Goal: Task Accomplishment & Management: Manage account settings

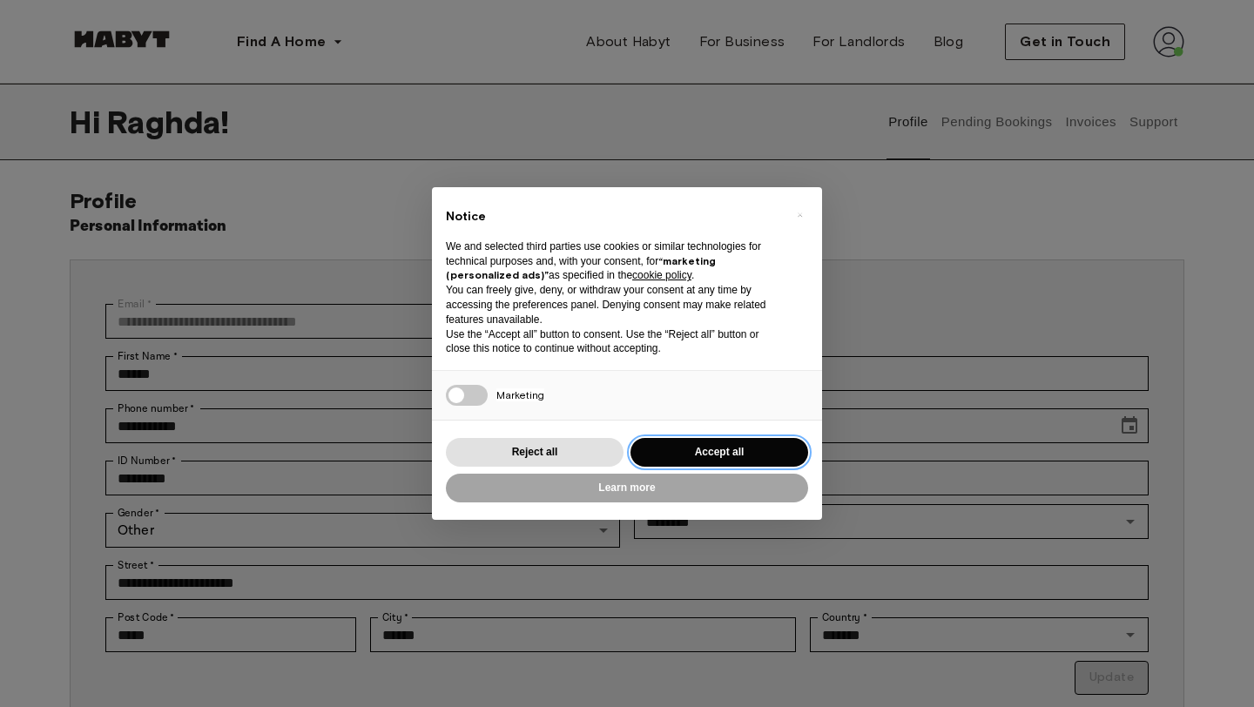
click at [705, 449] on button "Accept all" at bounding box center [720, 452] width 178 height 29
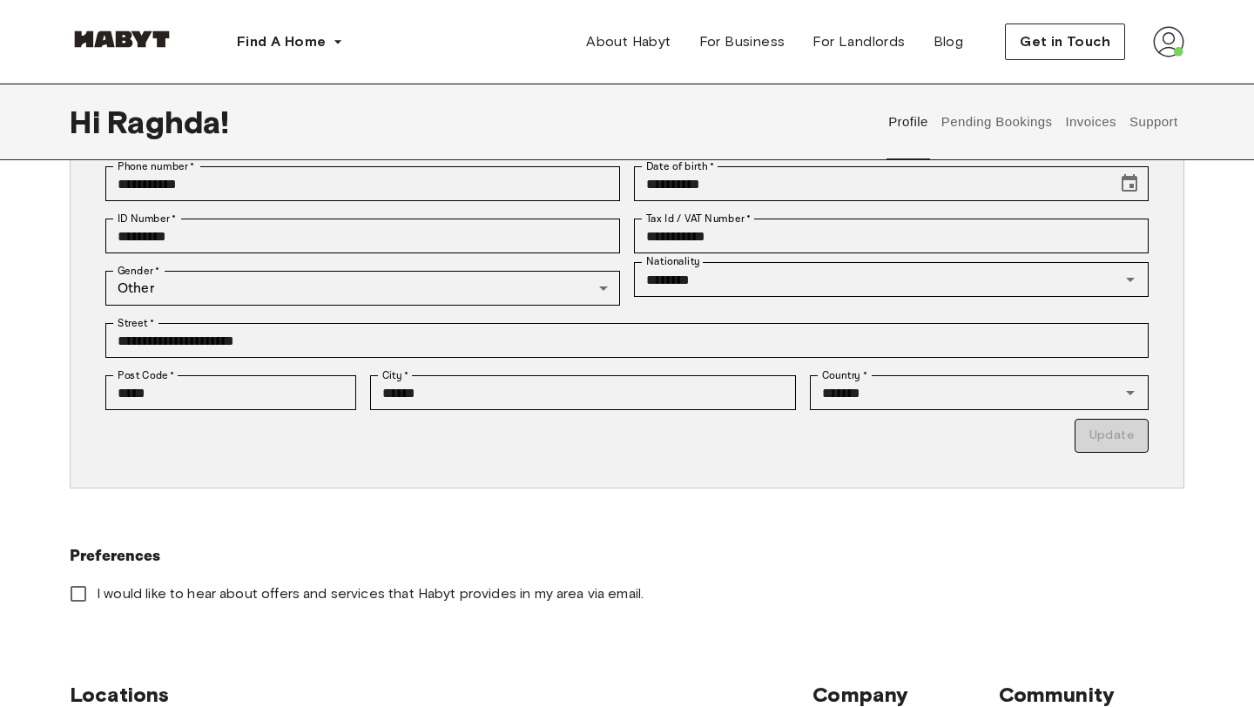
scroll to position [294, 0]
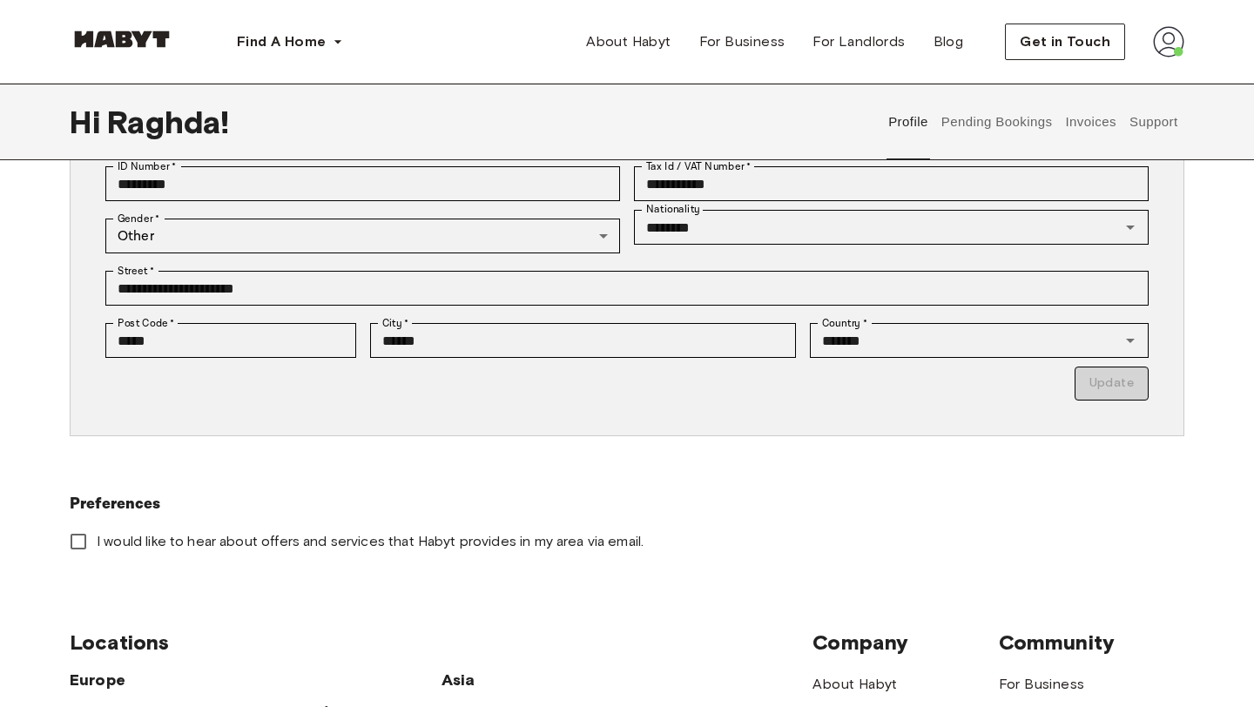
click at [1030, 369] on p "Update" at bounding box center [626, 384] width 1043 height 34
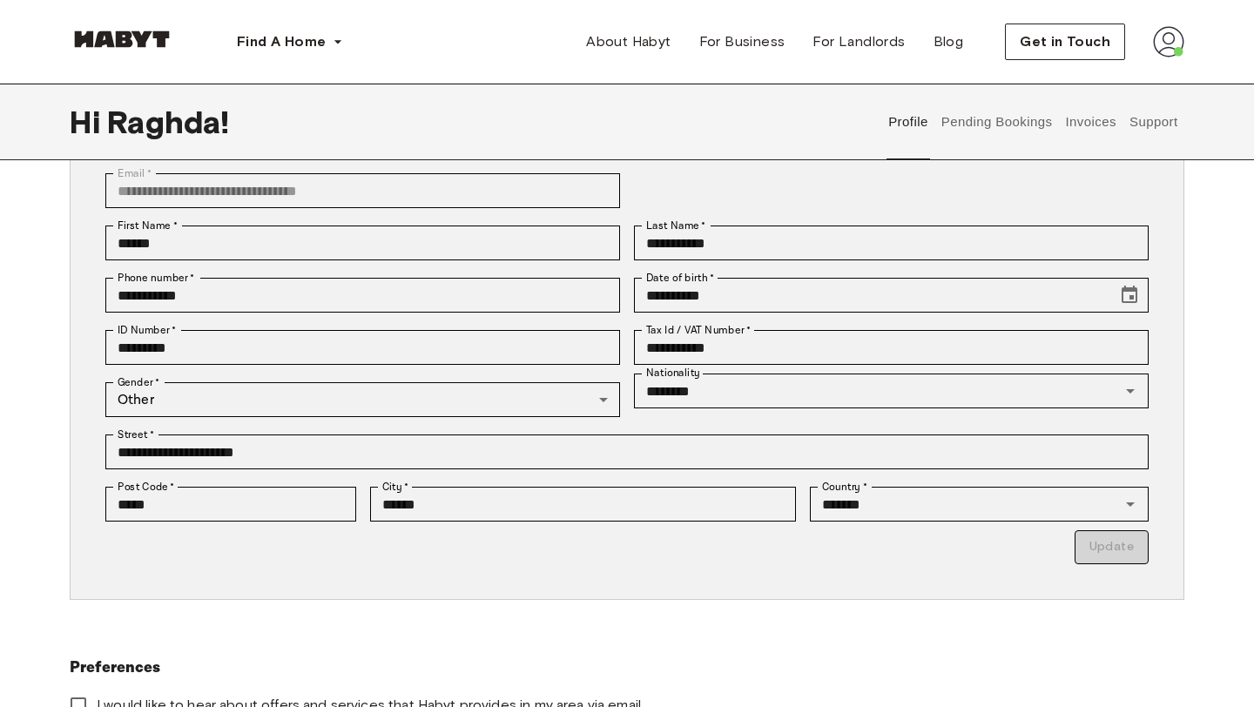
scroll to position [0, 0]
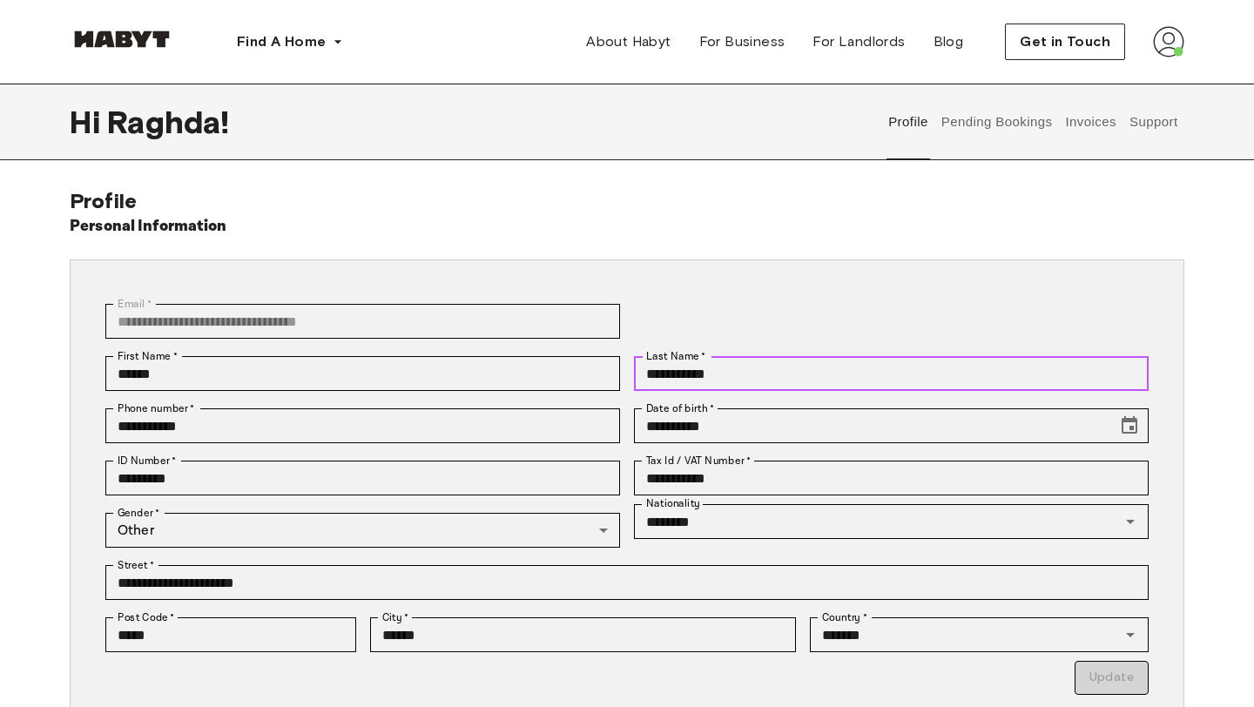
click at [997, 383] on input "**********" at bounding box center [891, 373] width 515 height 35
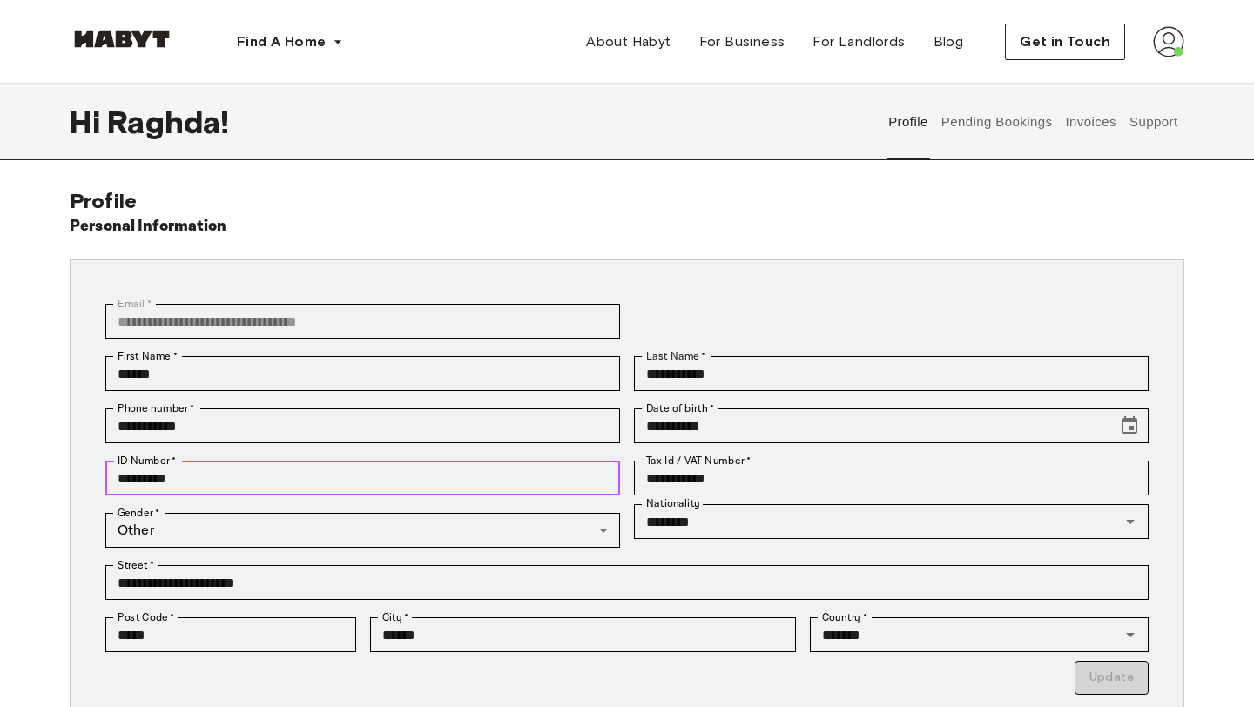
click at [368, 489] on input "*********" at bounding box center [362, 478] width 515 height 35
click at [734, 229] on div "Personal Information" at bounding box center [627, 226] width 1115 height 24
click at [1030, 132] on button "Pending Bookings" at bounding box center [997, 122] width 116 height 77
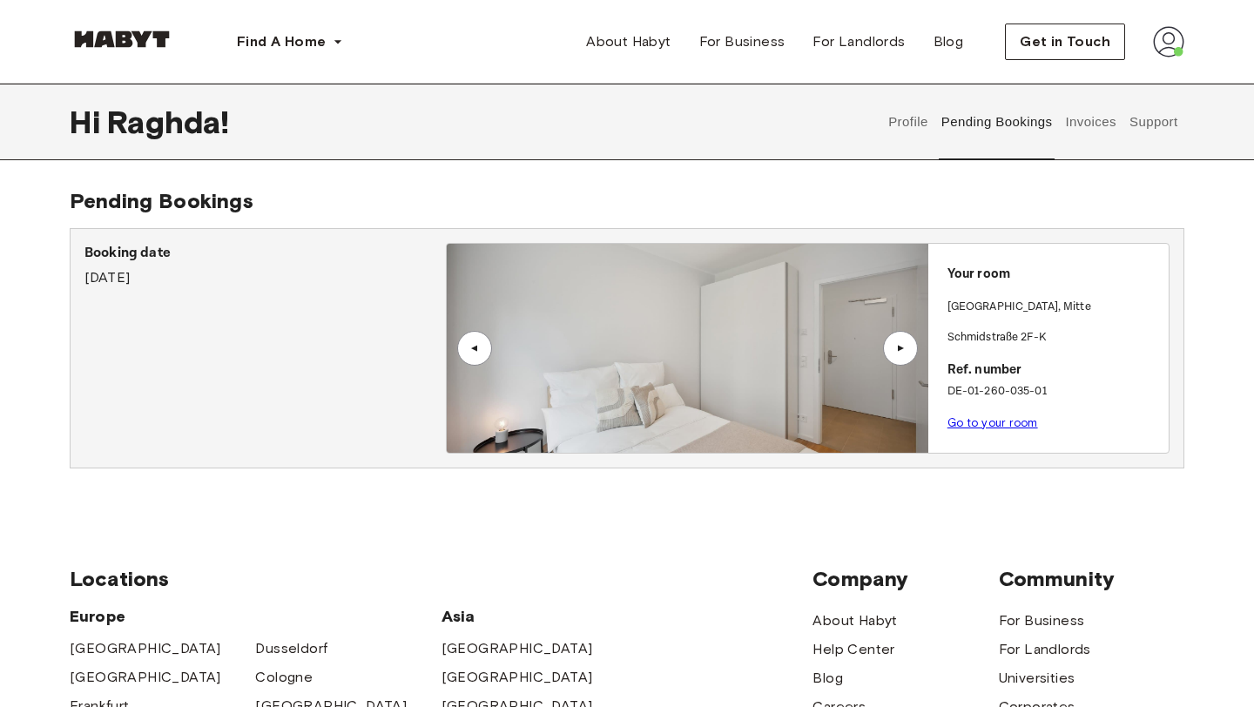
click at [911, 343] on div "▲" at bounding box center [900, 348] width 35 height 35
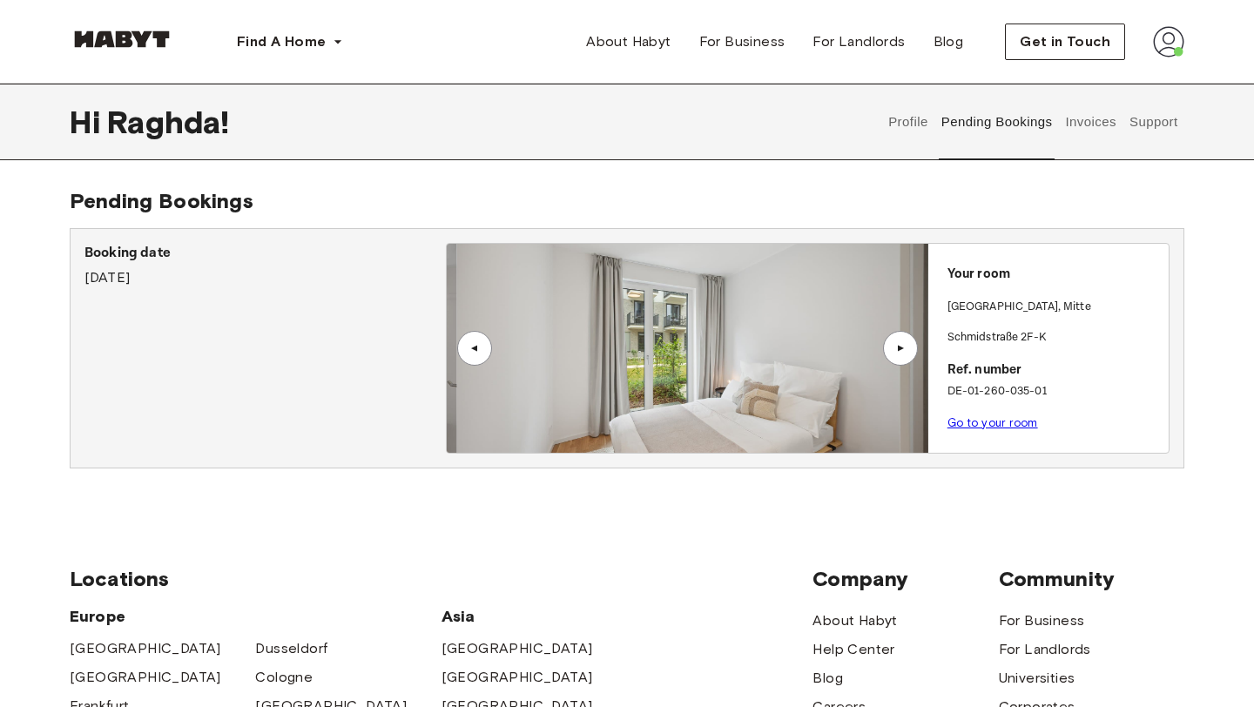
click at [911, 343] on div "▲" at bounding box center [900, 348] width 35 height 35
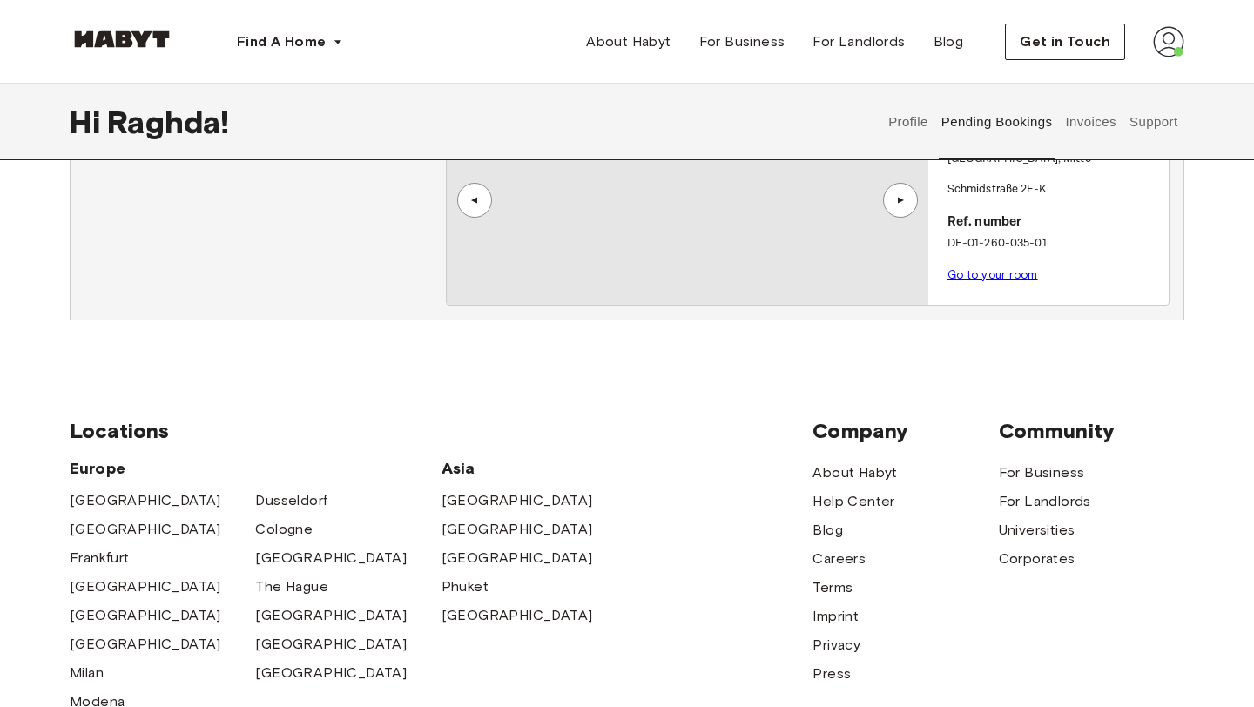
scroll to position [24, 0]
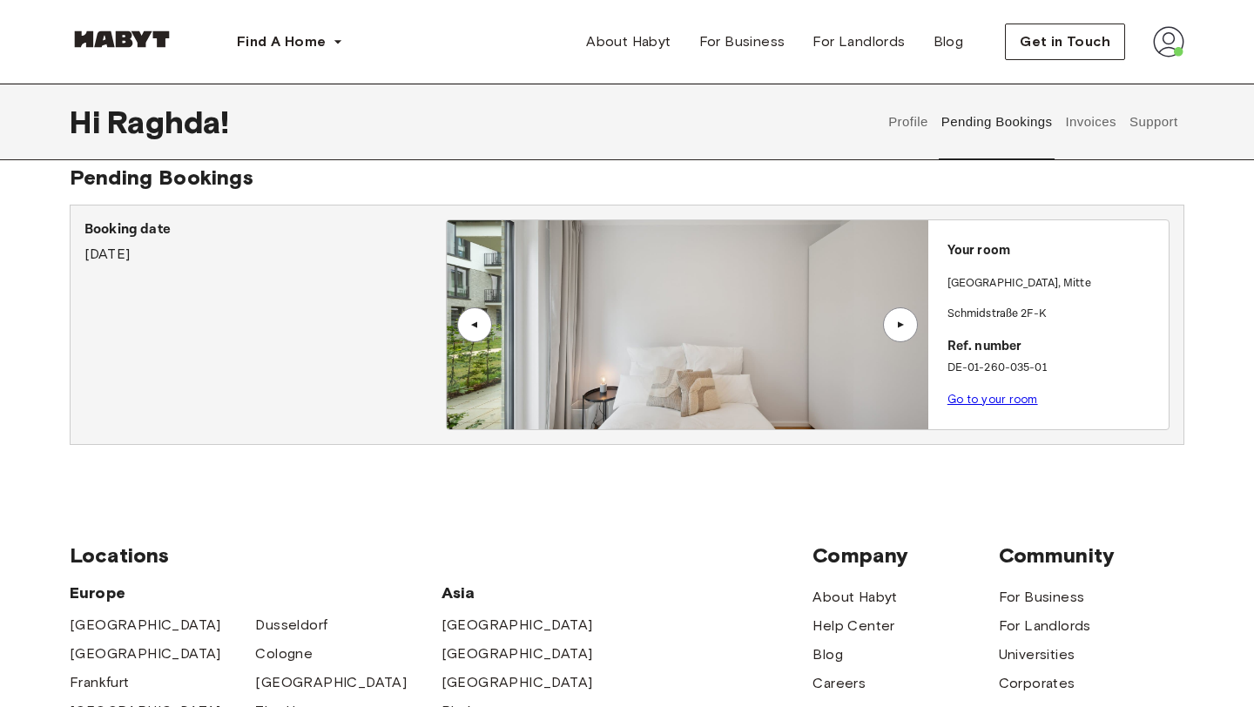
click at [979, 265] on div "Your room BERLIN , Mitte Schmidstraße 2F-K Ref. number DE-01-260-035-01 Go to y…" at bounding box center [1048, 319] width 240 height 199
click at [980, 289] on p "BERLIN , Mitte" at bounding box center [1020, 283] width 144 height 17
click at [980, 323] on div "Your room BERLIN , Mitte Schmidstraße 2F-K Ref. number DE-01-260-035-01 Go to y…" at bounding box center [1048, 319] width 240 height 199
click at [999, 385] on div "Your room BERLIN , Mitte Schmidstraße 2F-K Ref. number DE-01-260-035-01 Go to y…" at bounding box center [1048, 319] width 240 height 199
click at [996, 405] on link "Go to your room" at bounding box center [993, 399] width 91 height 13
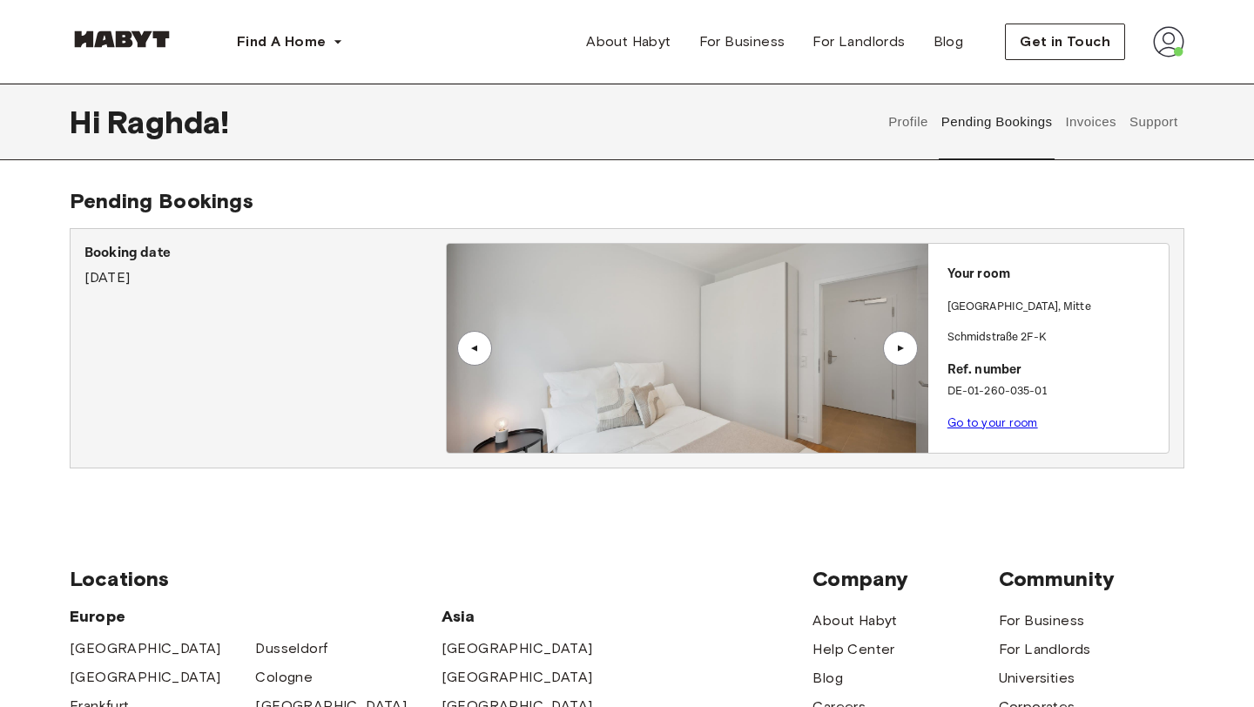
click at [1100, 125] on button "Invoices" at bounding box center [1090, 122] width 55 height 77
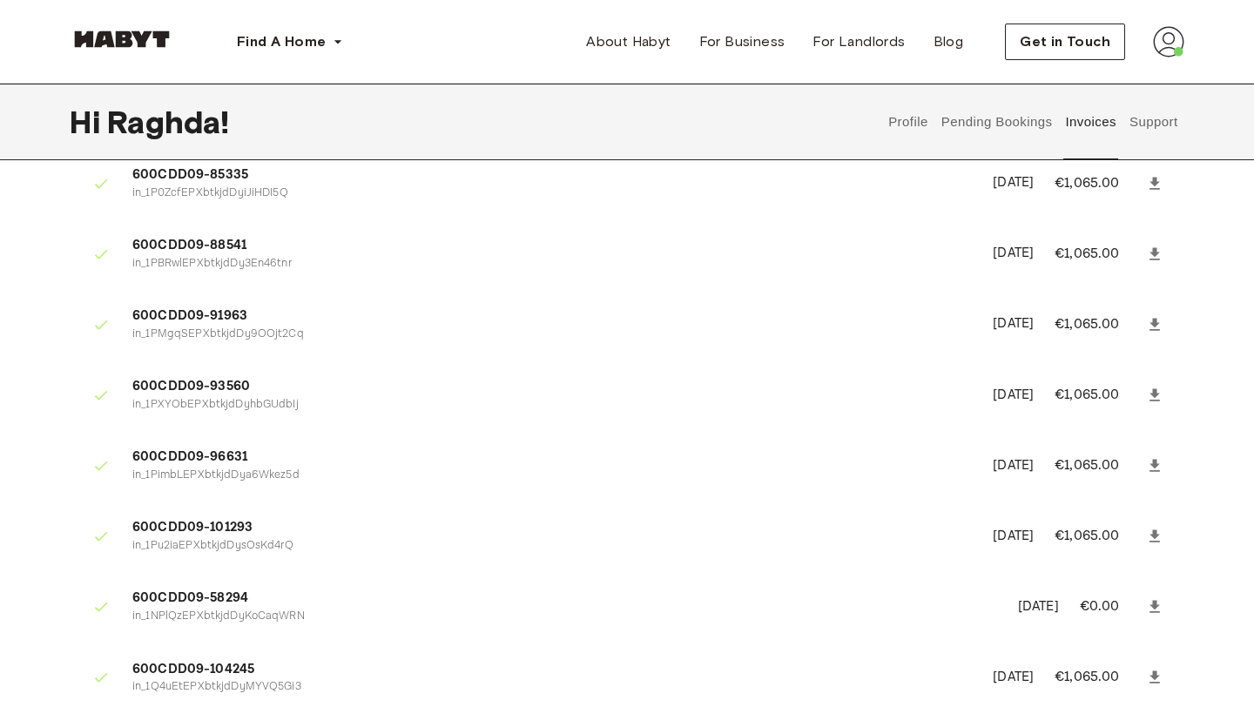
scroll to position [1124, 0]
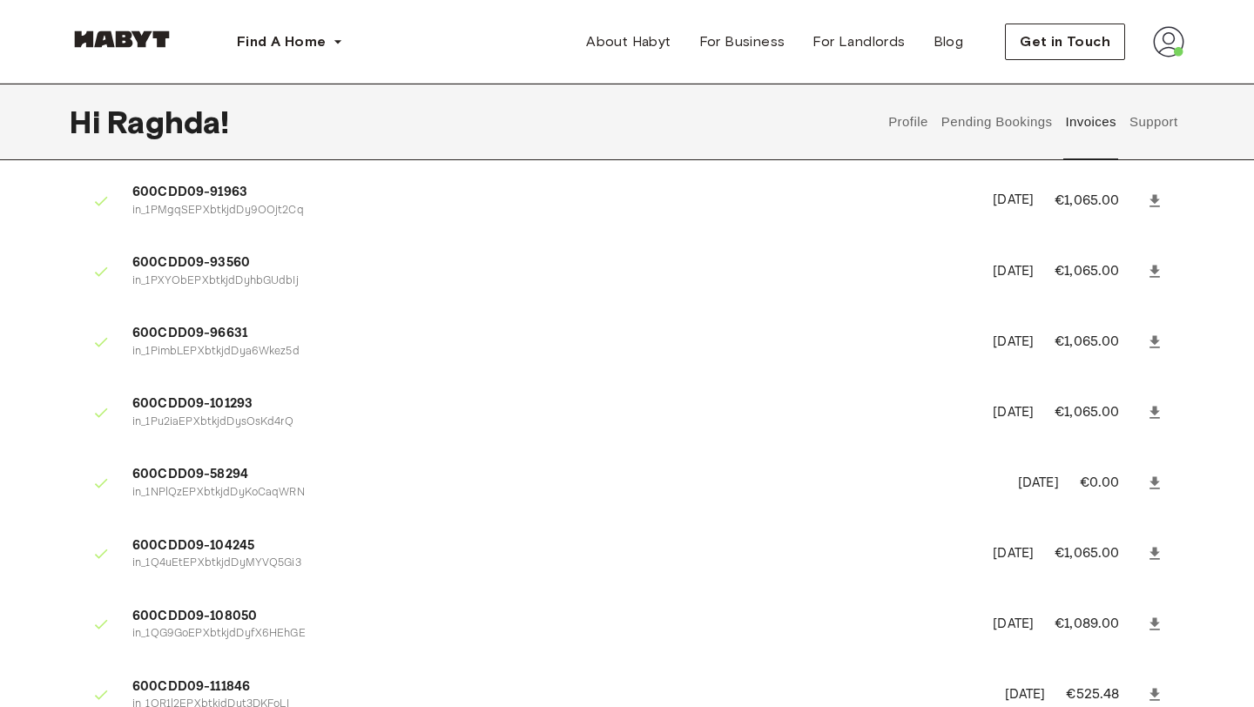
click at [905, 114] on button "Profile" at bounding box center [909, 122] width 44 height 77
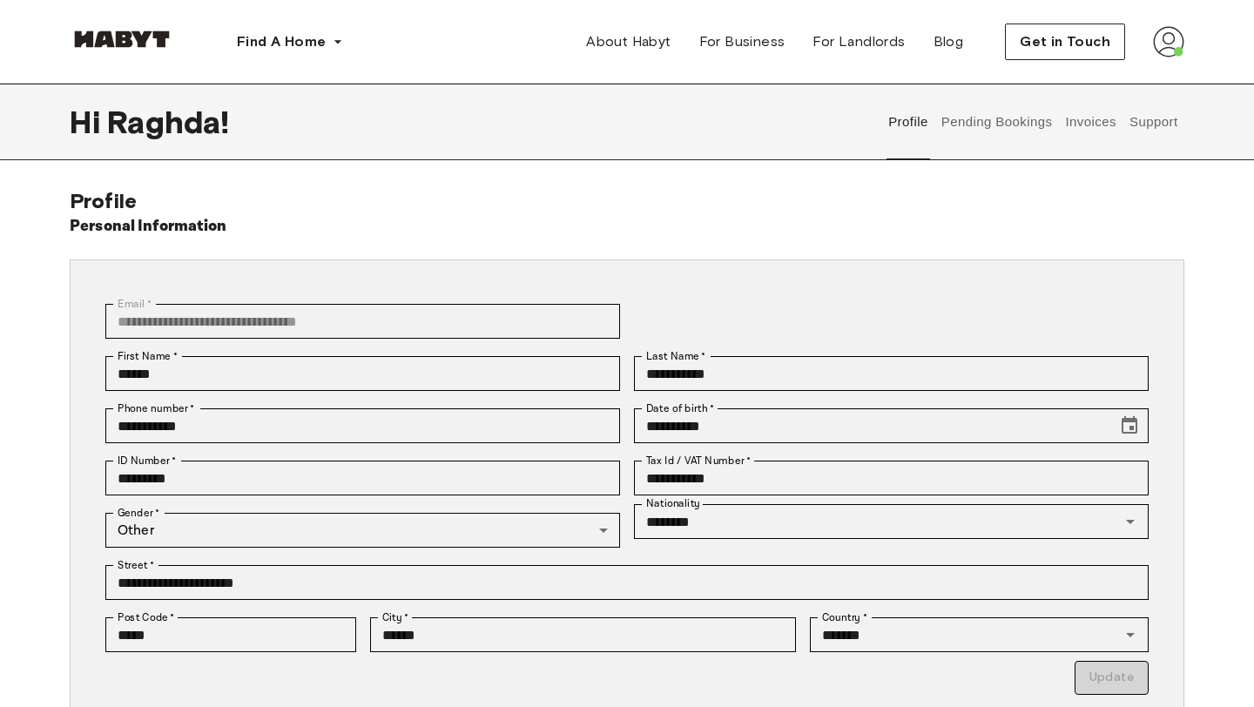
click at [1018, 128] on button "Pending Bookings" at bounding box center [997, 122] width 116 height 77
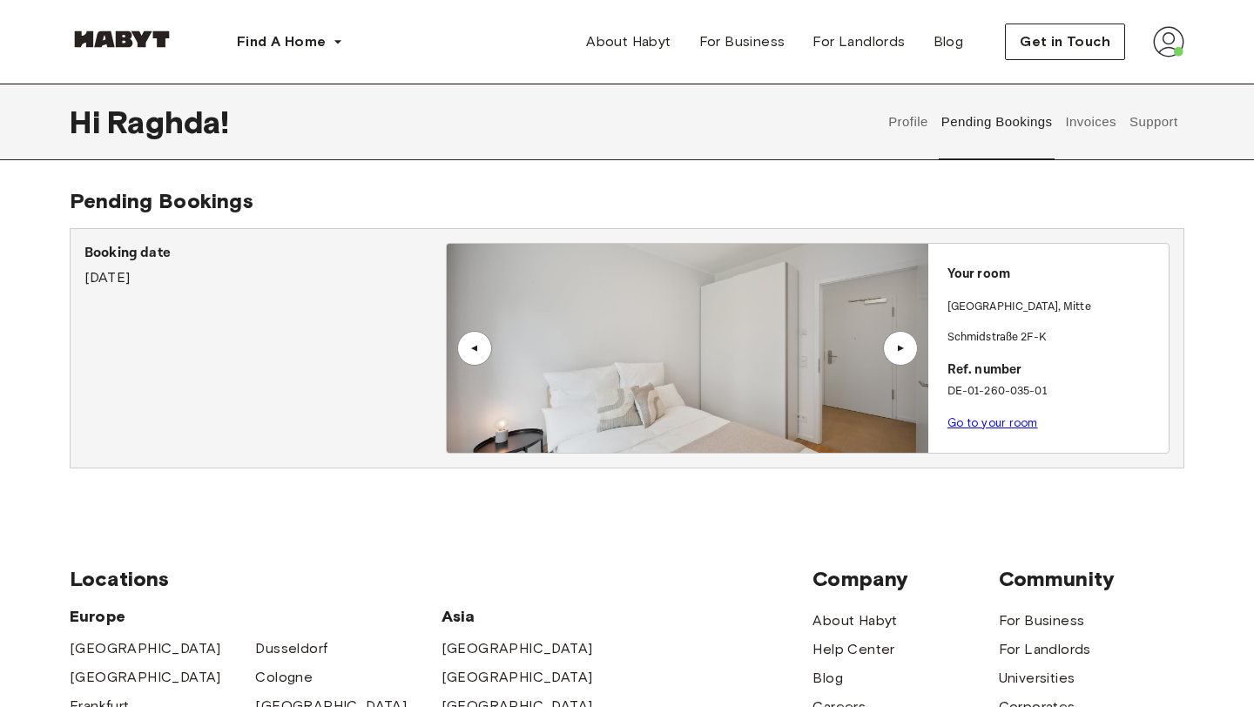
click at [1086, 128] on button "Invoices" at bounding box center [1090, 122] width 55 height 77
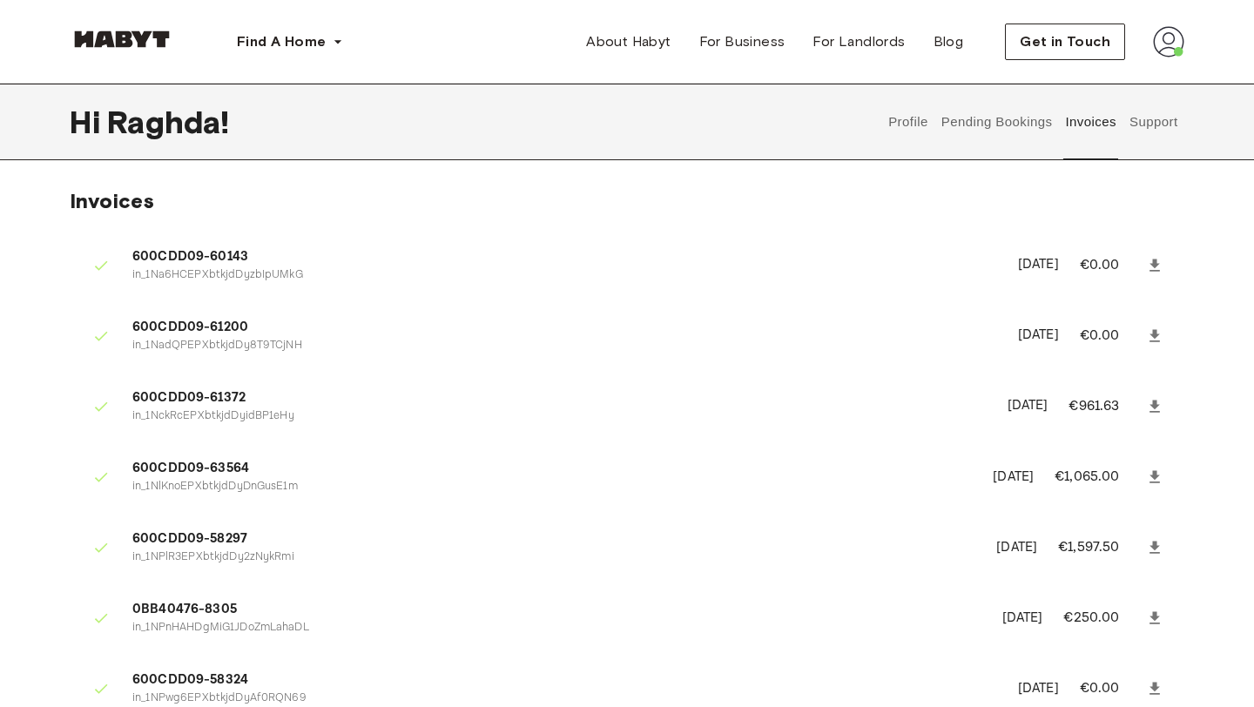
click at [1163, 123] on button "Support" at bounding box center [1153, 122] width 53 height 77
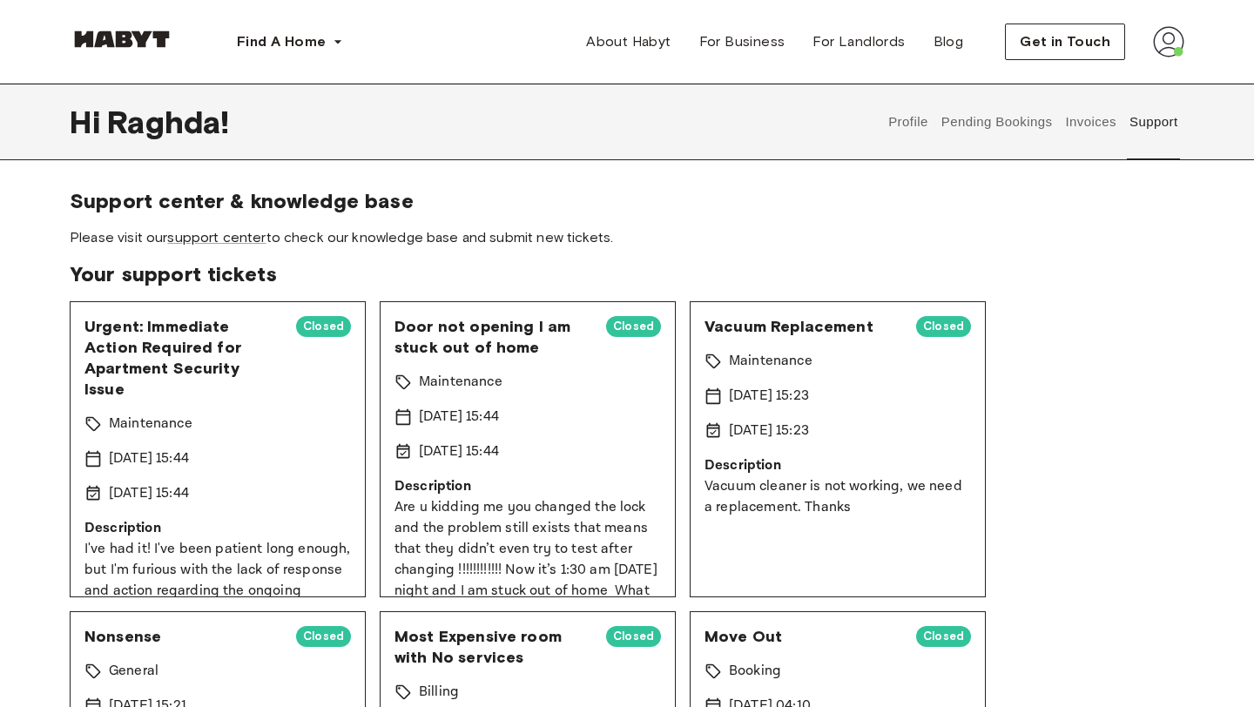
click at [1169, 44] on img at bounding box center [1168, 41] width 31 height 31
click at [1132, 80] on span "Profile" at bounding box center [1116, 81] width 44 height 21
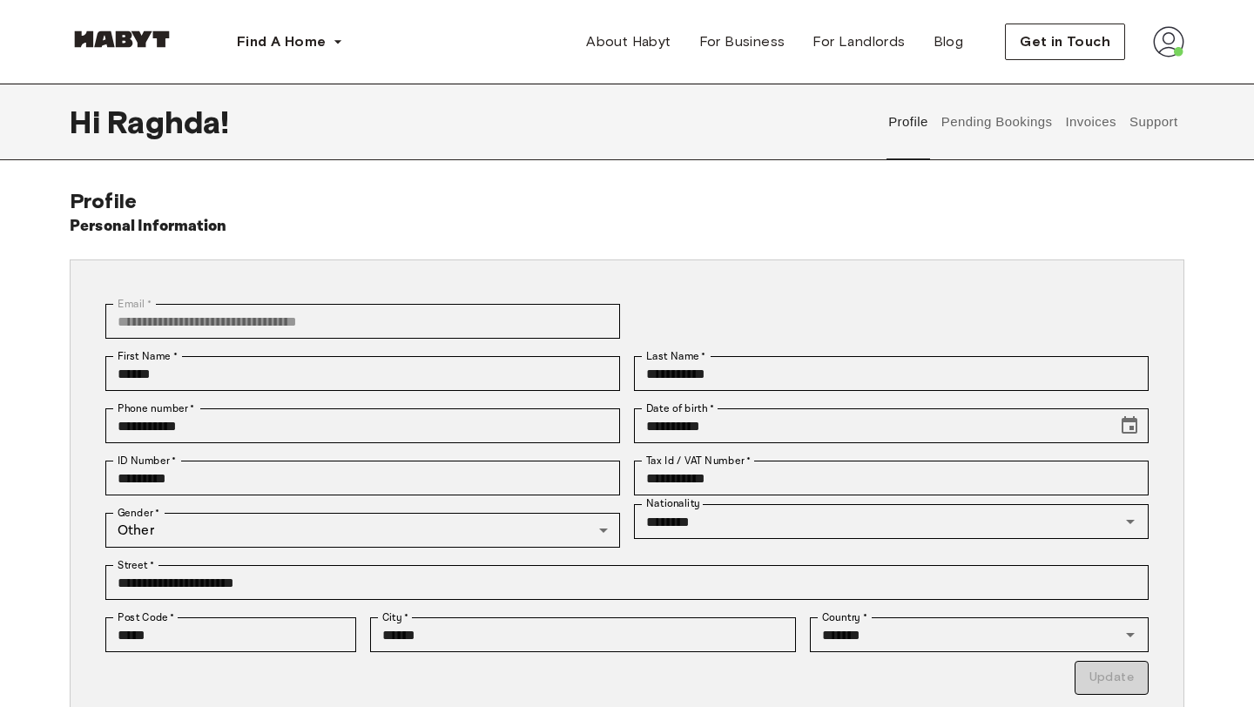
click at [1171, 46] on img at bounding box center [1168, 41] width 31 height 31
click at [1134, 81] on span "Profile" at bounding box center [1116, 81] width 44 height 21
click at [1230, 437] on div "**********" at bounding box center [627, 521] width 1254 height 666
click at [1093, 118] on button "Invoices" at bounding box center [1090, 122] width 55 height 77
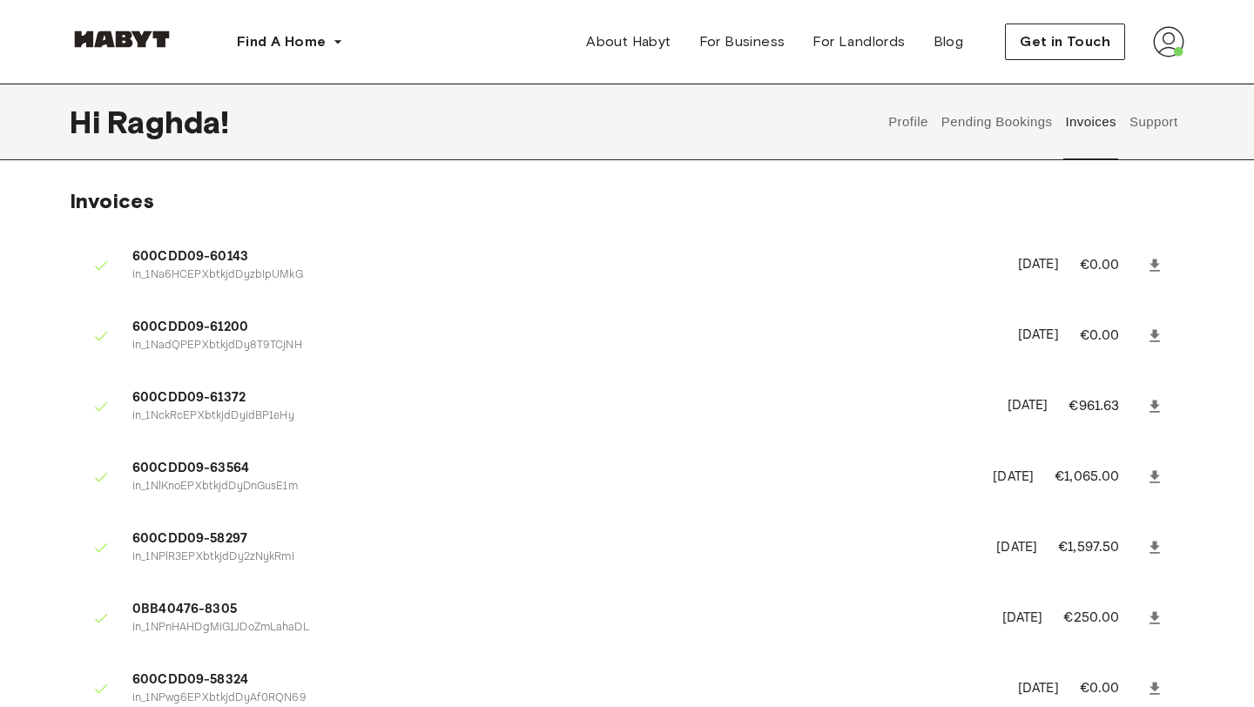
click at [1143, 118] on button "Support" at bounding box center [1153, 122] width 53 height 77
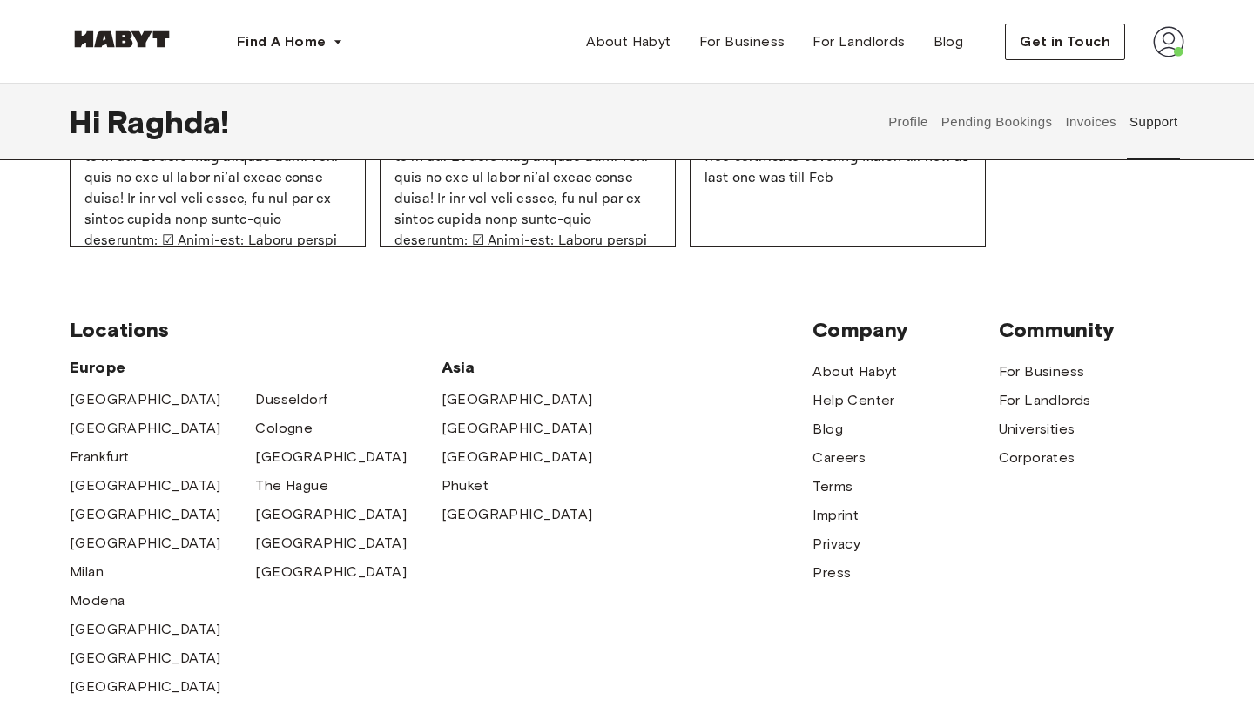
scroll to position [1590, 0]
click at [1086, 113] on button "Invoices" at bounding box center [1090, 122] width 55 height 77
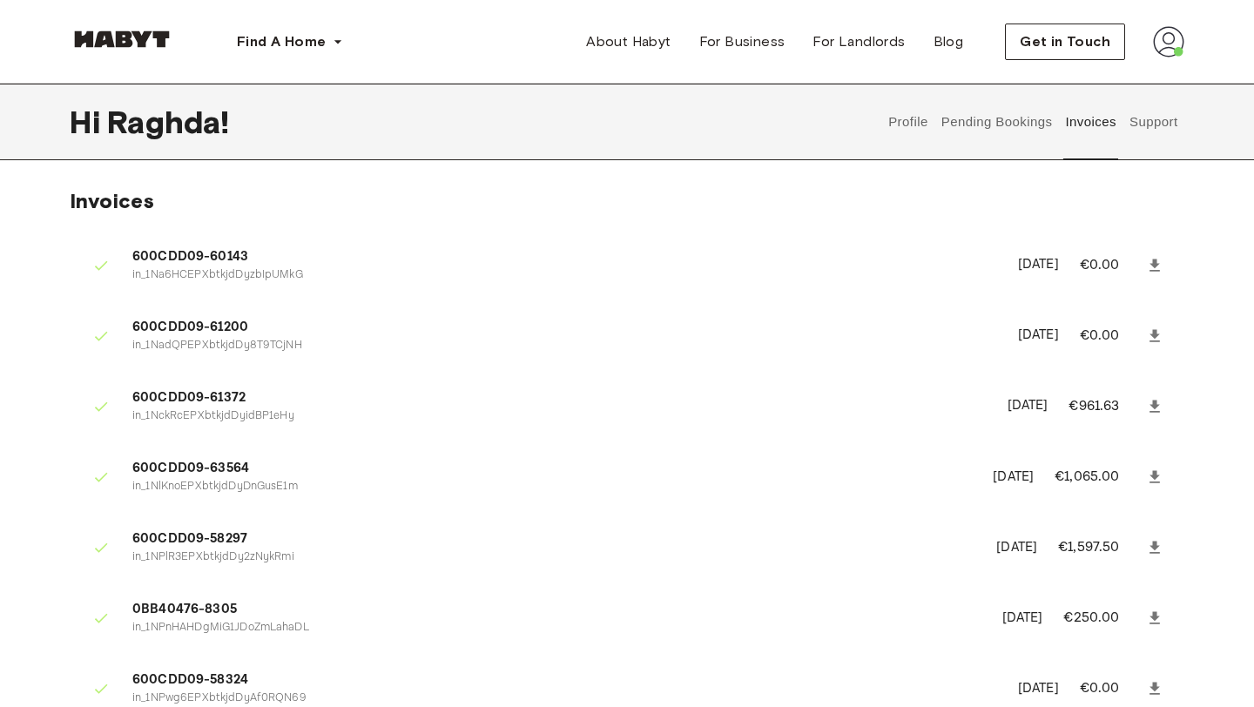
click at [1015, 118] on button "Pending Bookings" at bounding box center [997, 122] width 116 height 77
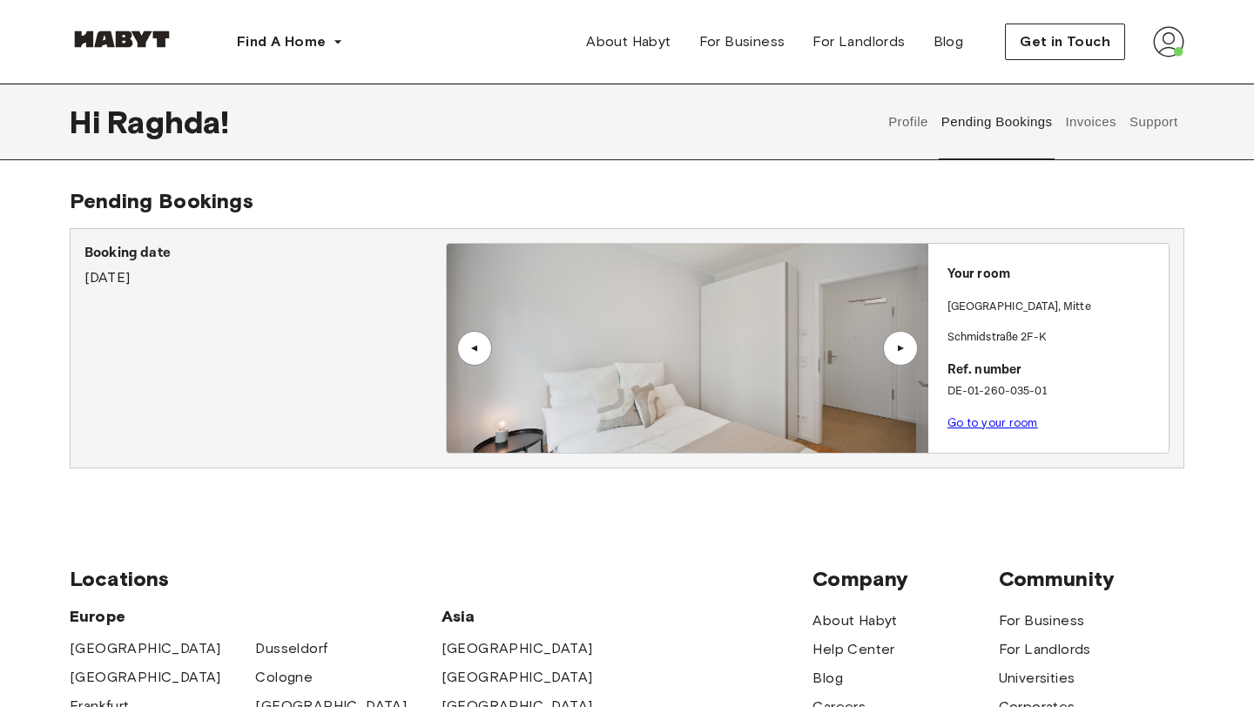
click at [901, 350] on div "▲" at bounding box center [900, 348] width 17 height 10
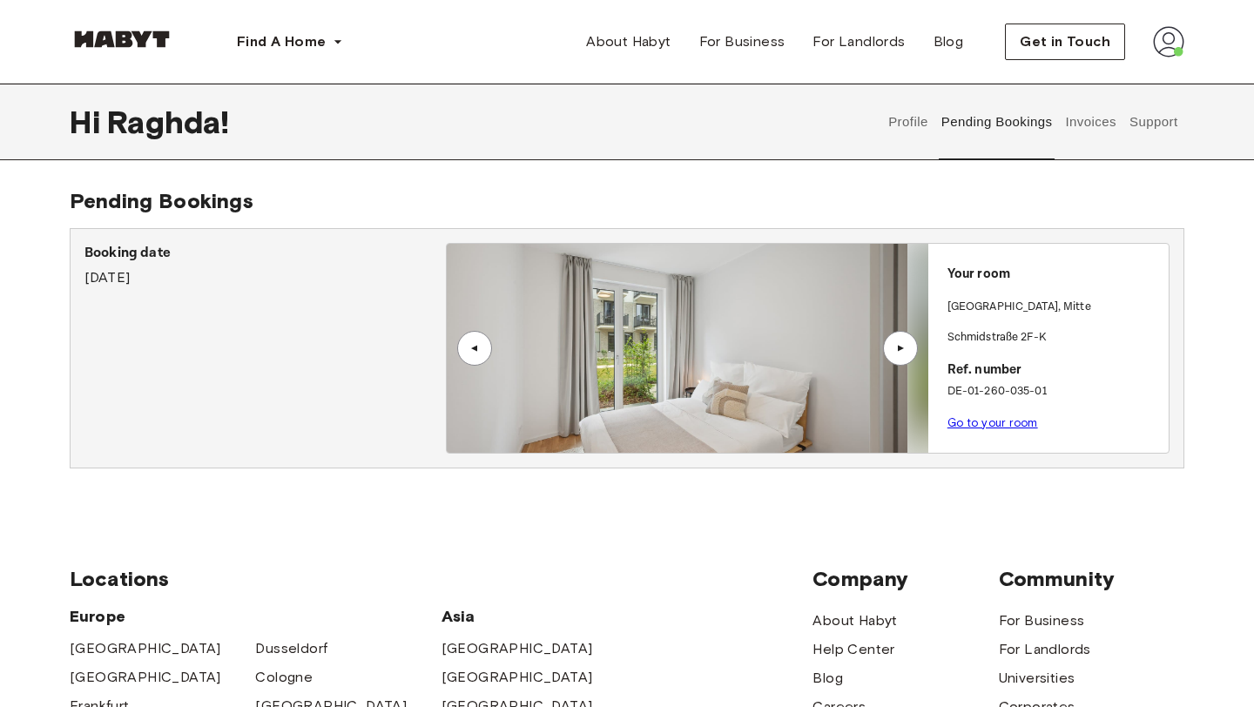
click at [901, 350] on div "▲" at bounding box center [900, 348] width 17 height 10
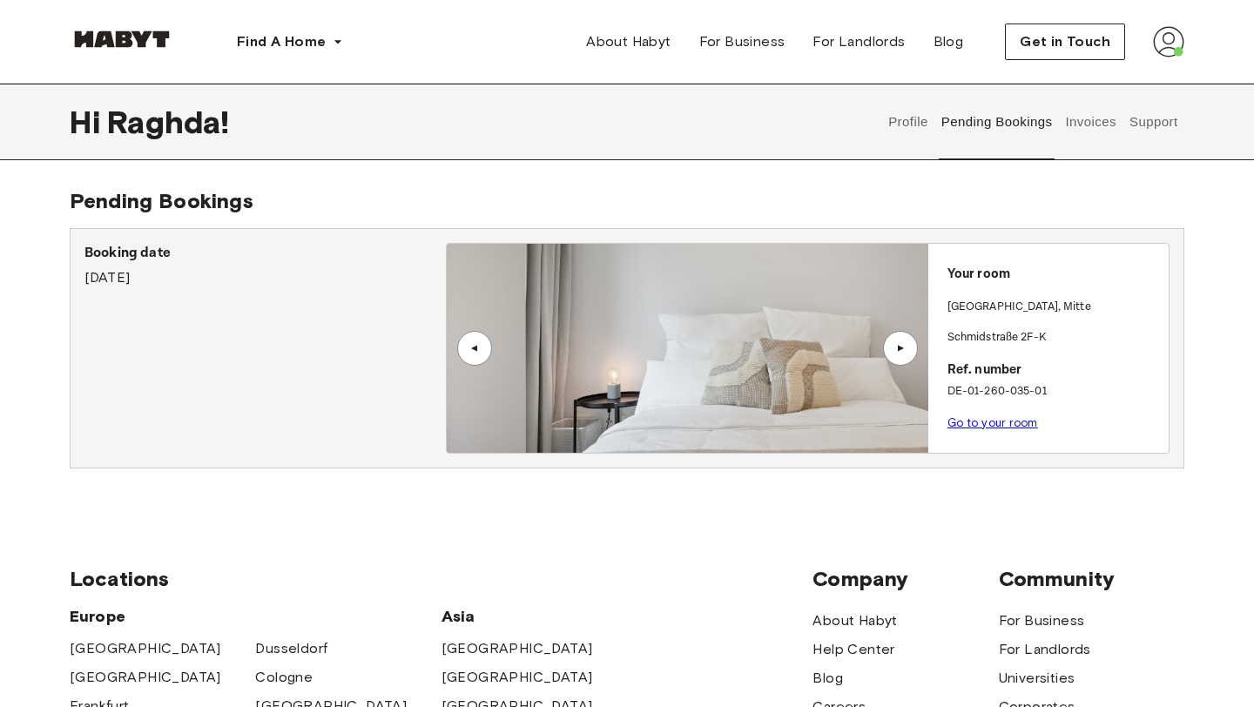
click at [901, 350] on div "▲" at bounding box center [900, 348] width 17 height 10
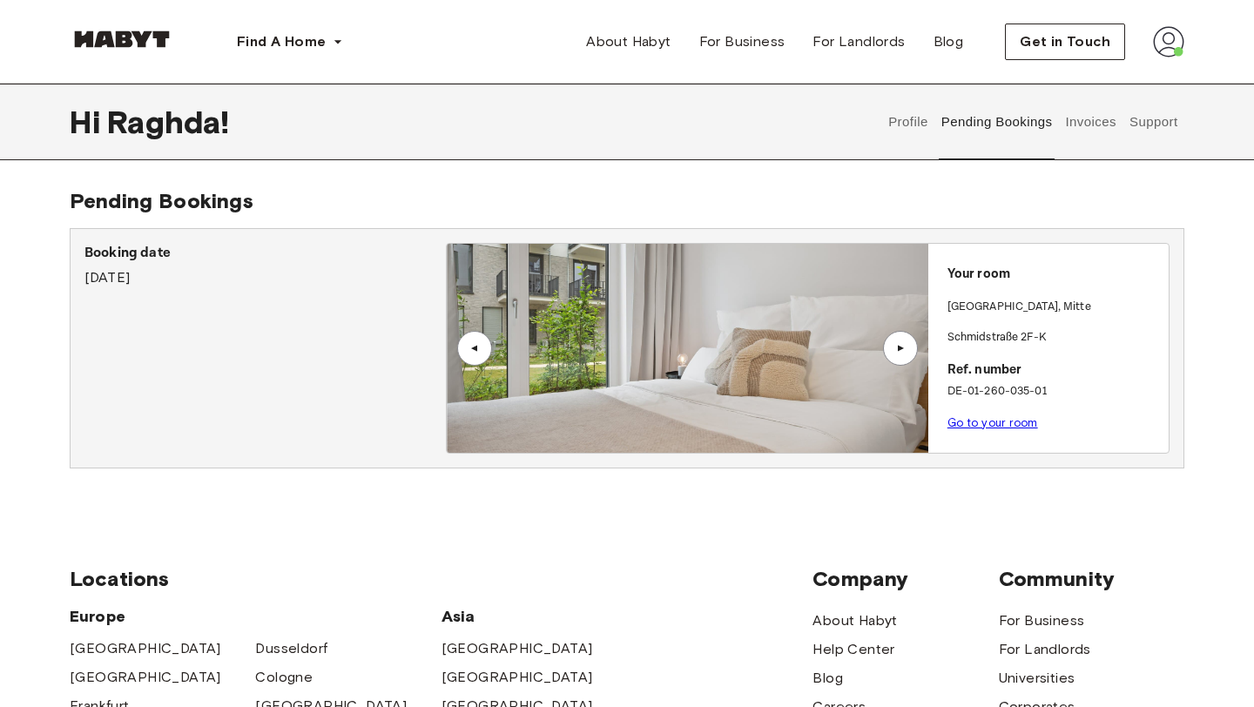
click at [1010, 424] on link "Go to your room" at bounding box center [993, 422] width 91 height 13
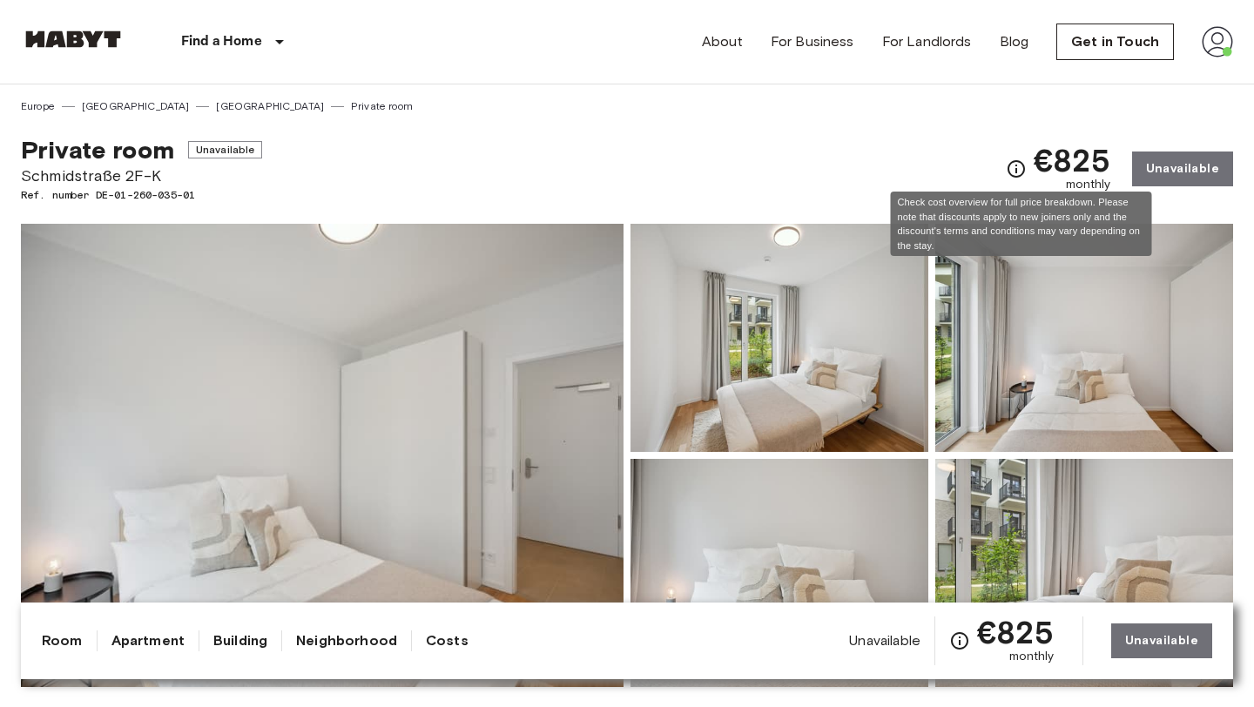
click at [1023, 175] on icon "Check cost overview for full price breakdown. Please note that discounts apply …" at bounding box center [1016, 168] width 17 height 17
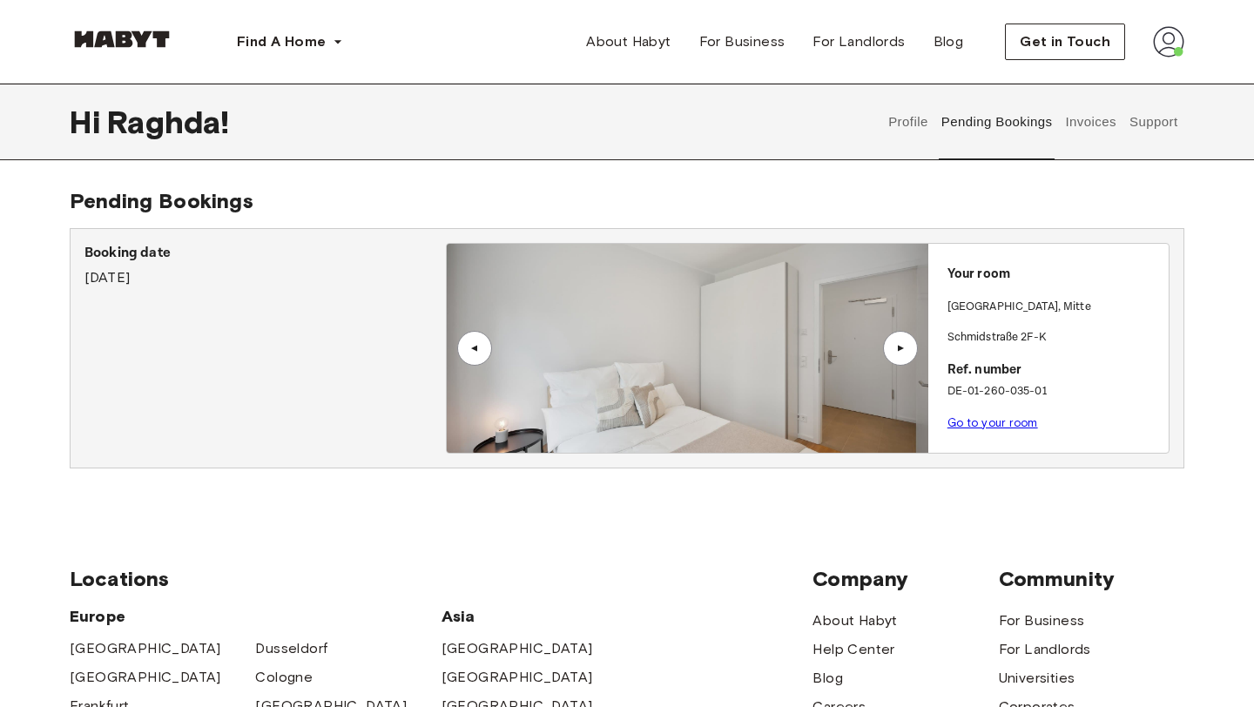
click at [907, 121] on button "Profile" at bounding box center [909, 122] width 44 height 77
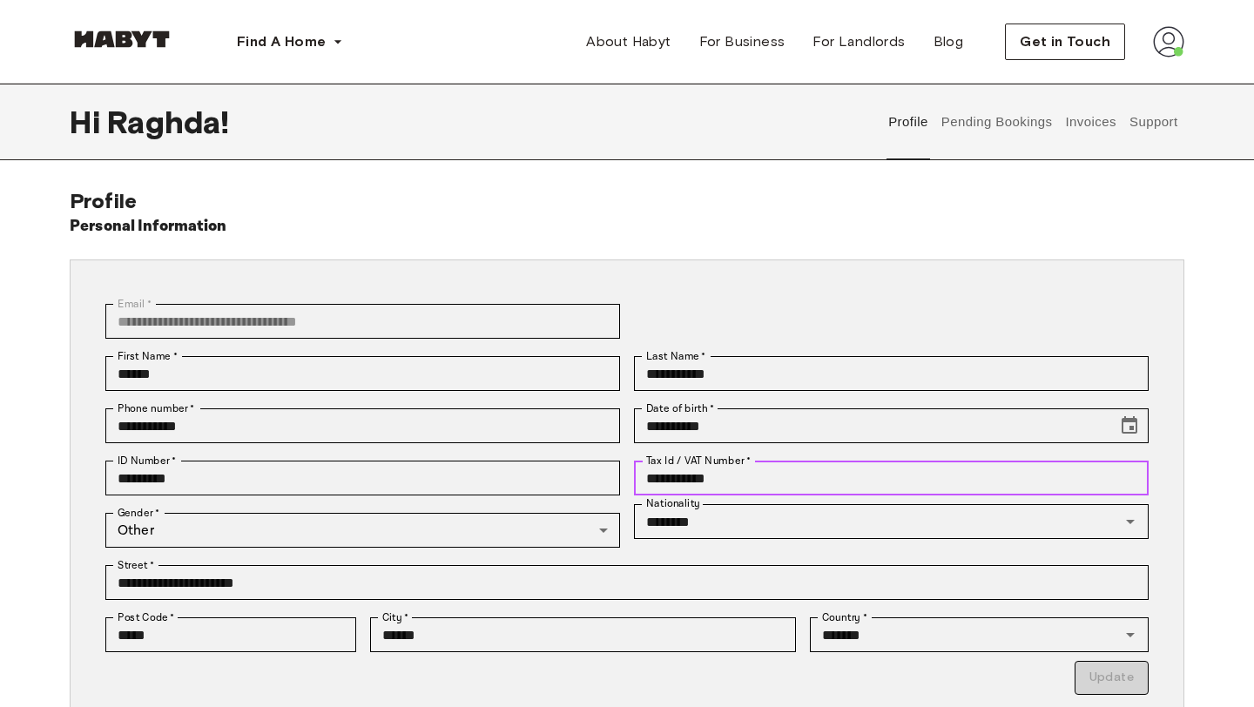
click at [794, 485] on input "**********" at bounding box center [891, 478] width 515 height 35
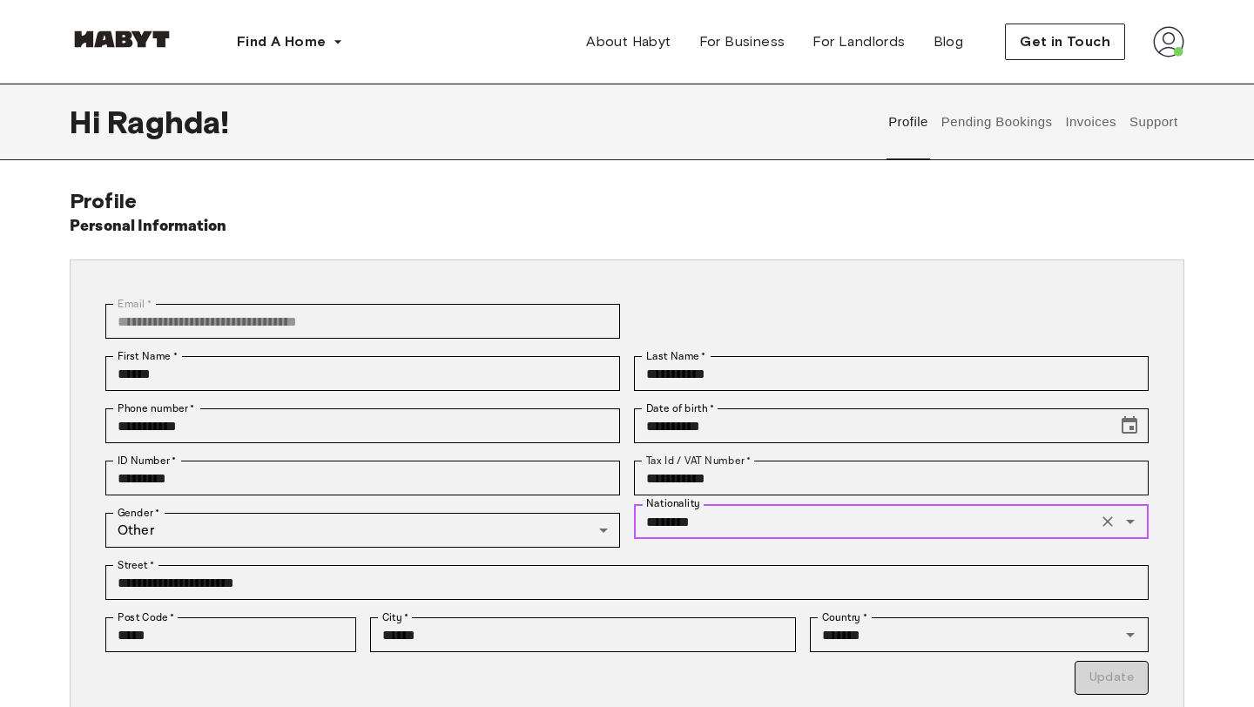
click at [826, 530] on input "********" at bounding box center [865, 522] width 453 height 24
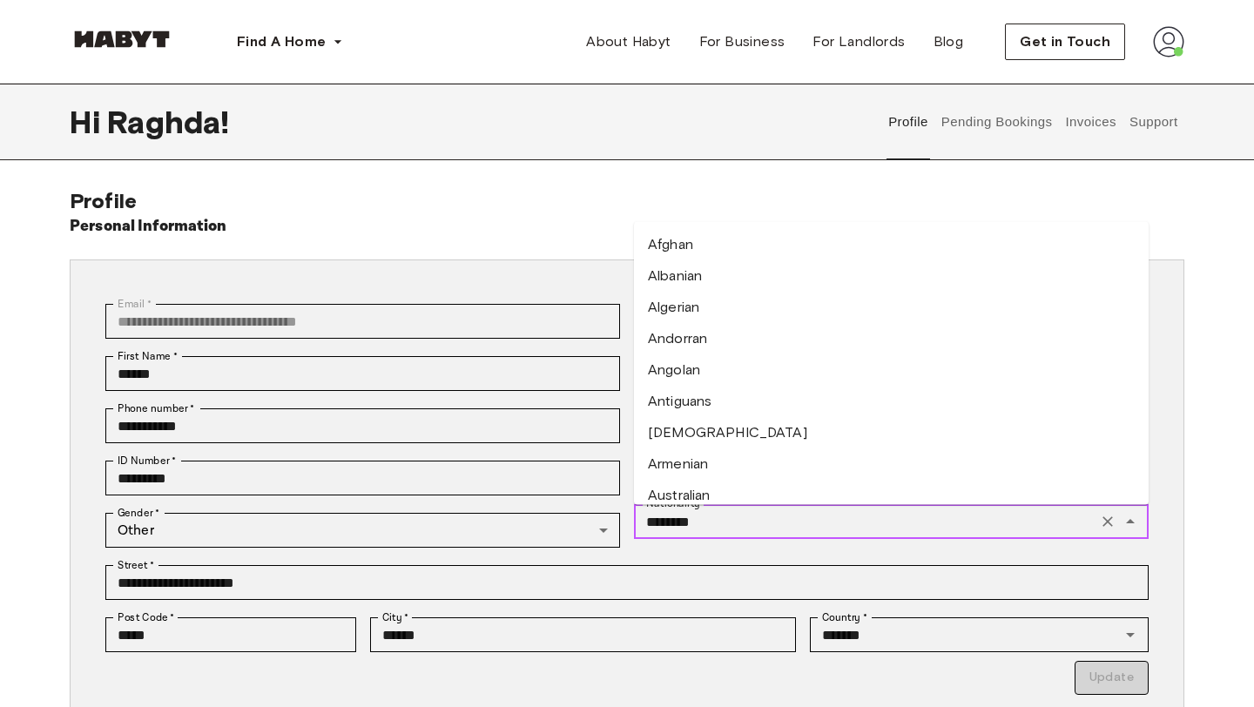
scroll to position [1574, 0]
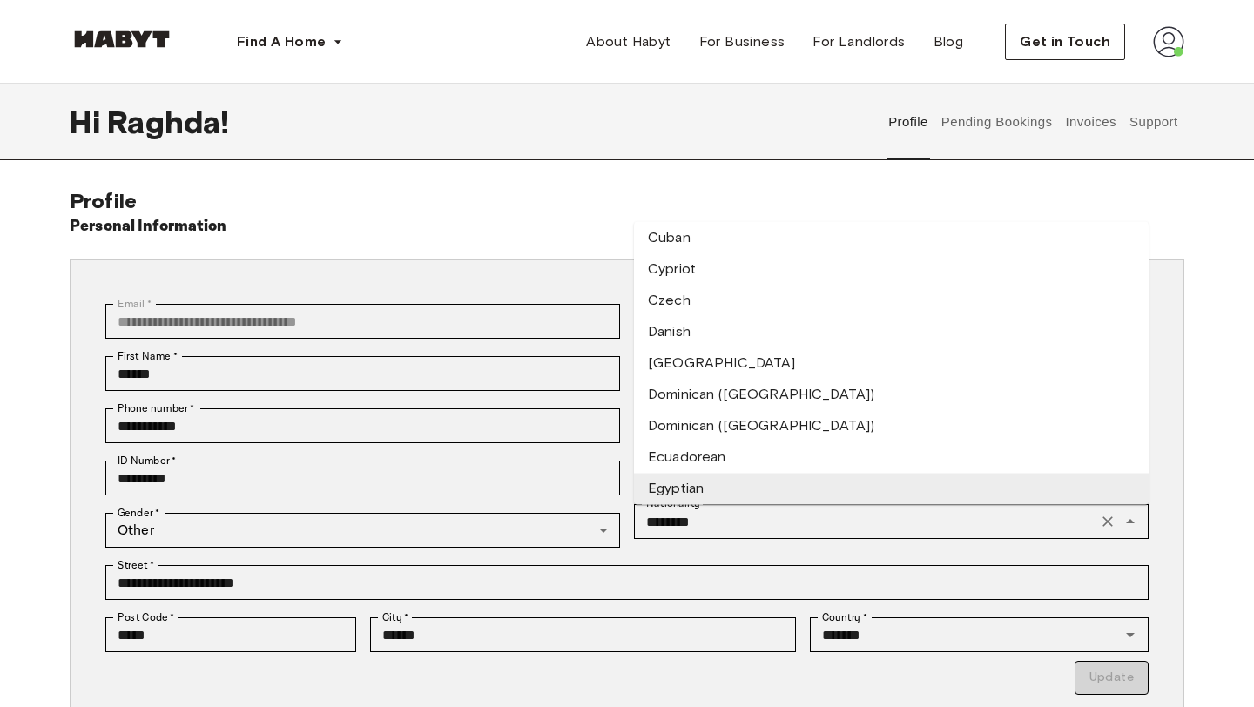
click at [1253, 326] on div "**********" at bounding box center [627, 521] width 1254 height 666
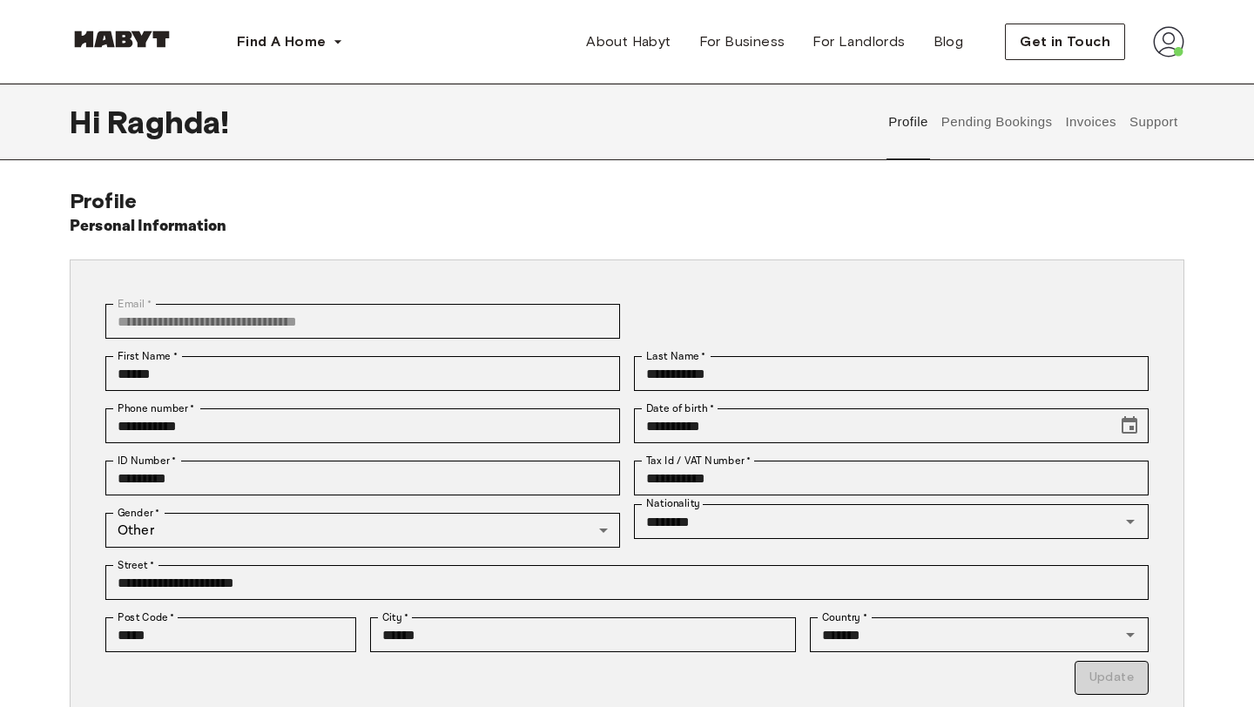
click at [990, 132] on button "Pending Bookings" at bounding box center [997, 122] width 116 height 77
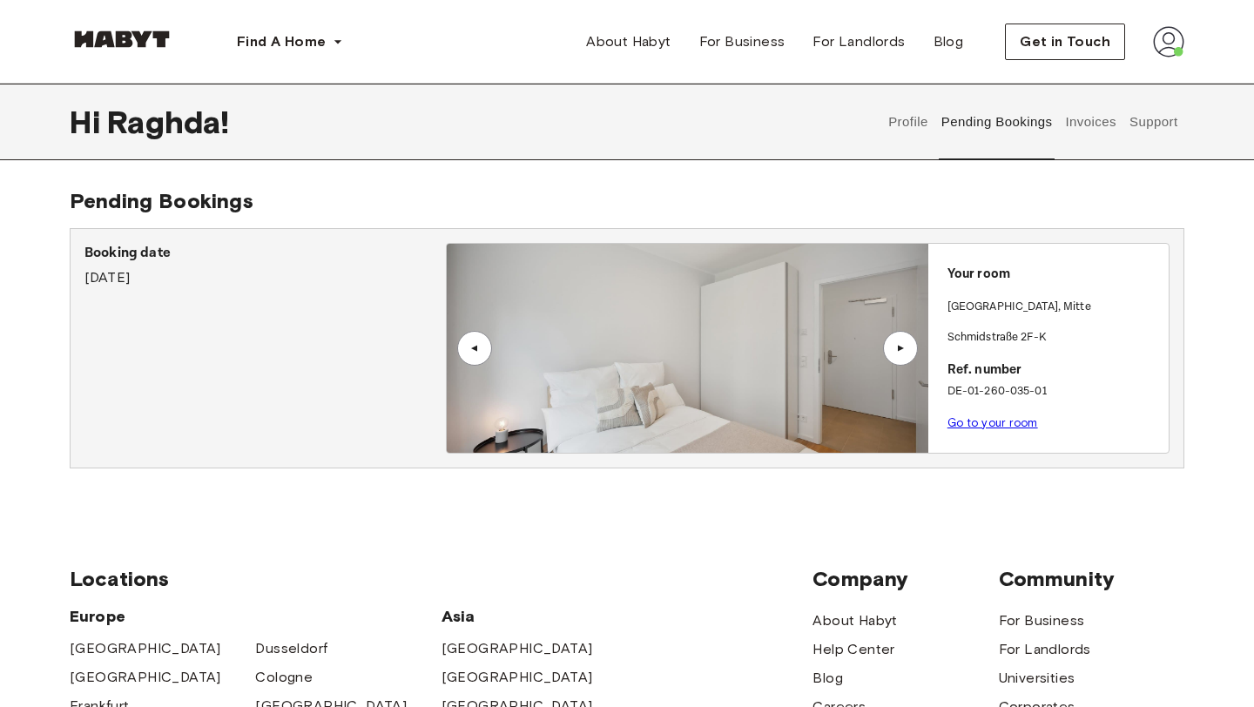
click at [1088, 134] on button "Invoices" at bounding box center [1090, 122] width 55 height 77
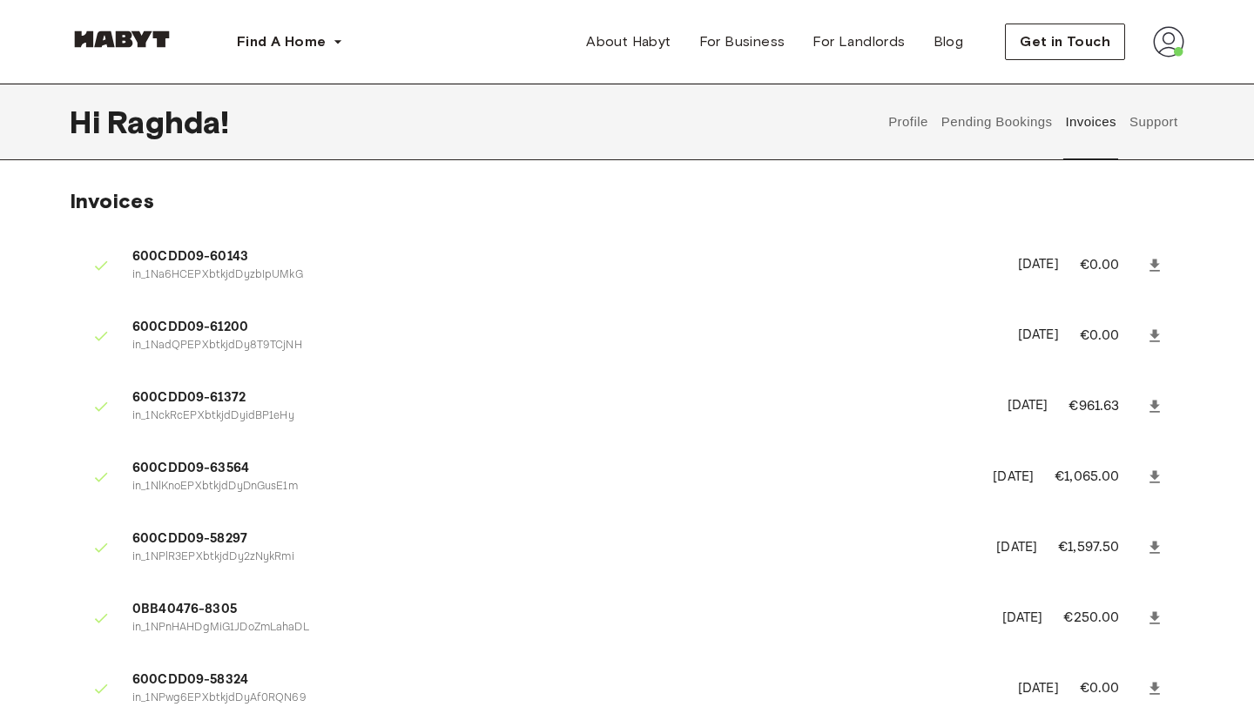
click at [1151, 126] on button "Support" at bounding box center [1153, 122] width 53 height 77
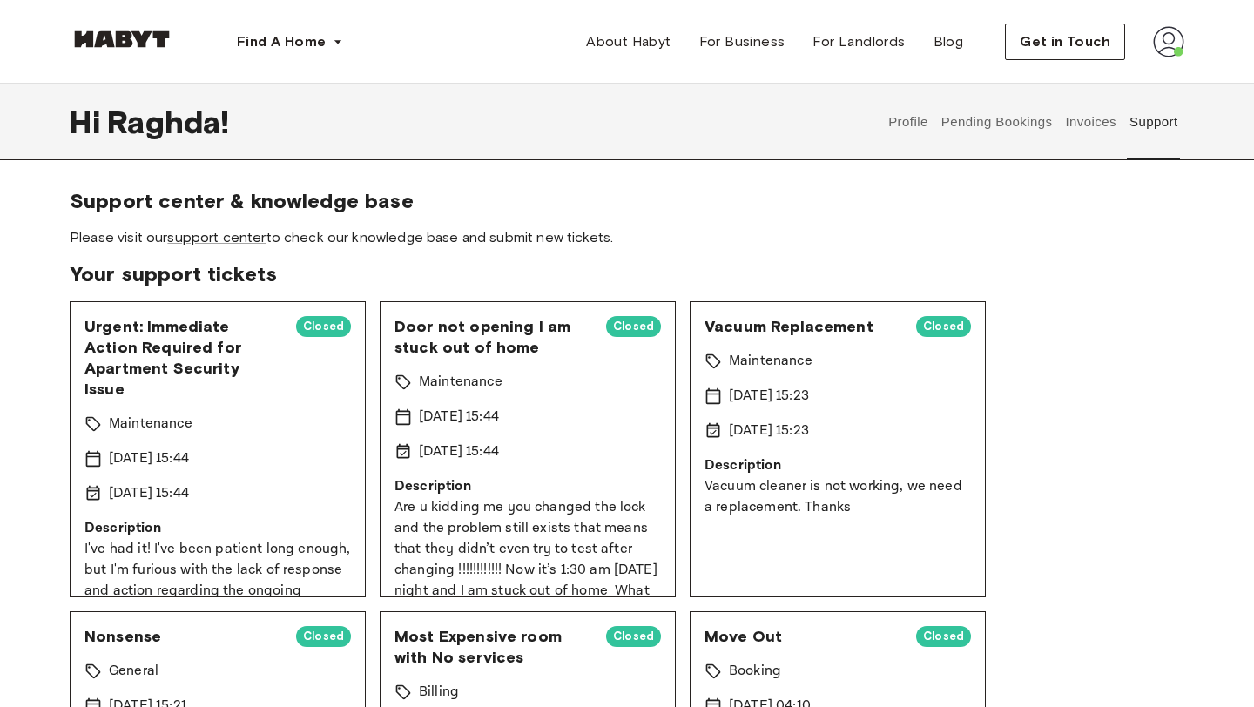
click at [1070, 125] on button "Invoices" at bounding box center [1090, 122] width 55 height 77
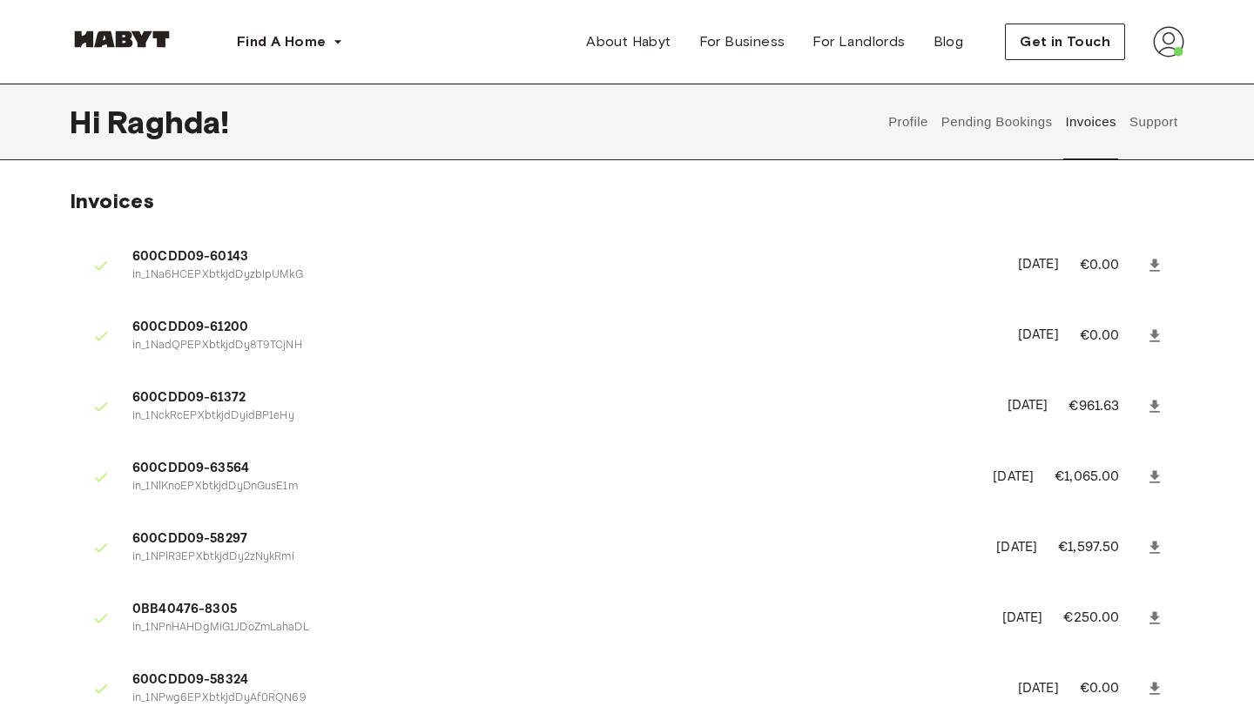
click at [1005, 123] on button "Pending Bookings" at bounding box center [997, 122] width 116 height 77
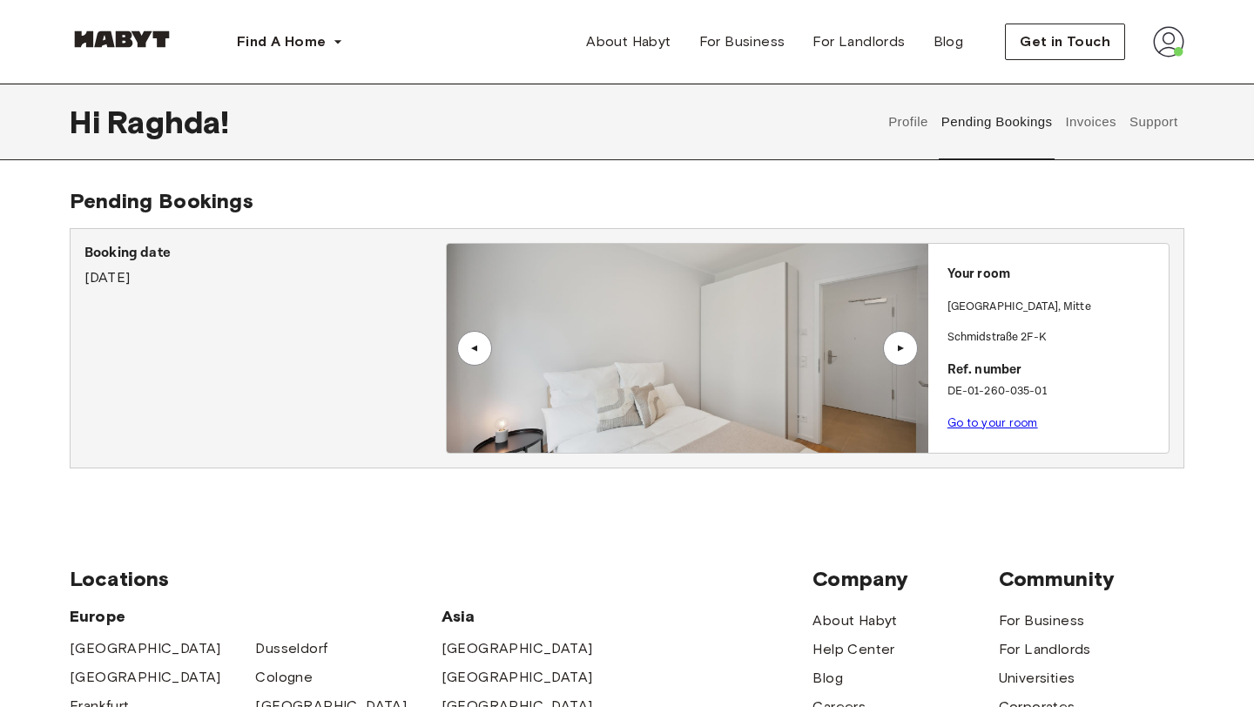
click at [937, 123] on div "Profile Pending Bookings Invoices Support" at bounding box center [1033, 122] width 302 height 77
click at [915, 121] on button "Profile" at bounding box center [909, 122] width 44 height 77
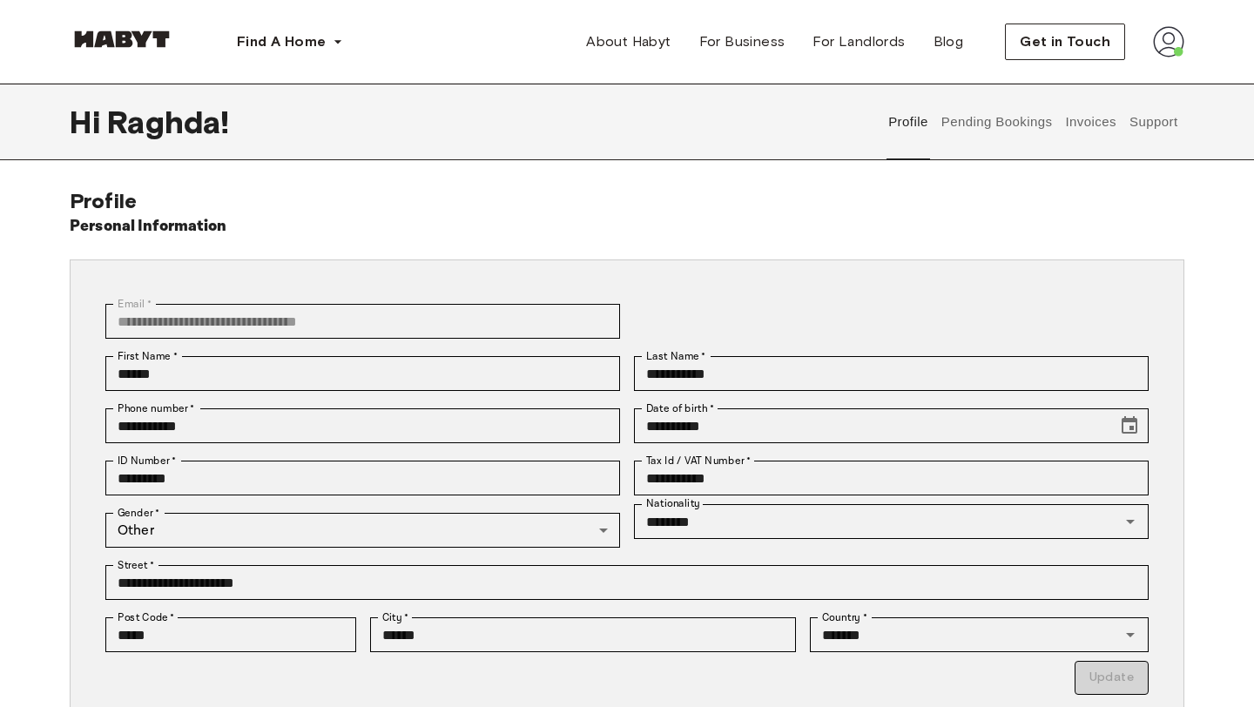
click at [1160, 52] on img at bounding box center [1168, 41] width 31 height 31
click at [1130, 84] on span "Profile" at bounding box center [1116, 81] width 44 height 21
click at [1091, 121] on button "Invoices" at bounding box center [1090, 122] width 55 height 77
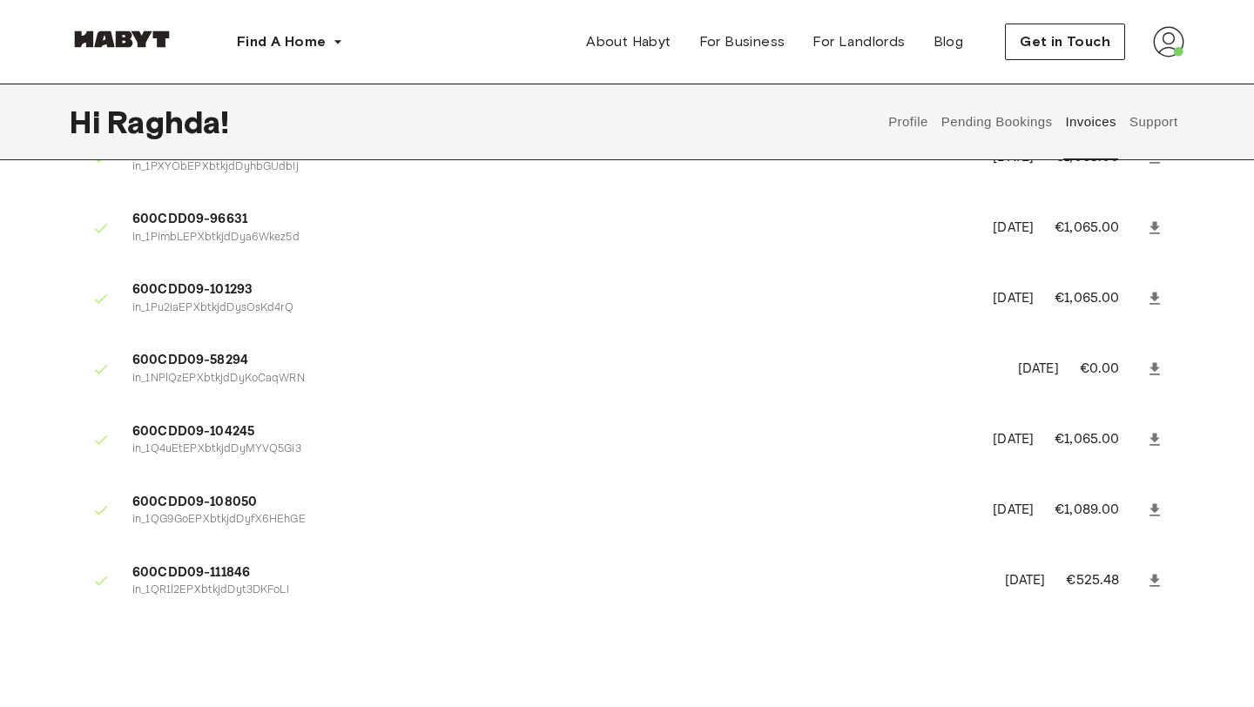
scroll to position [1244, 0]
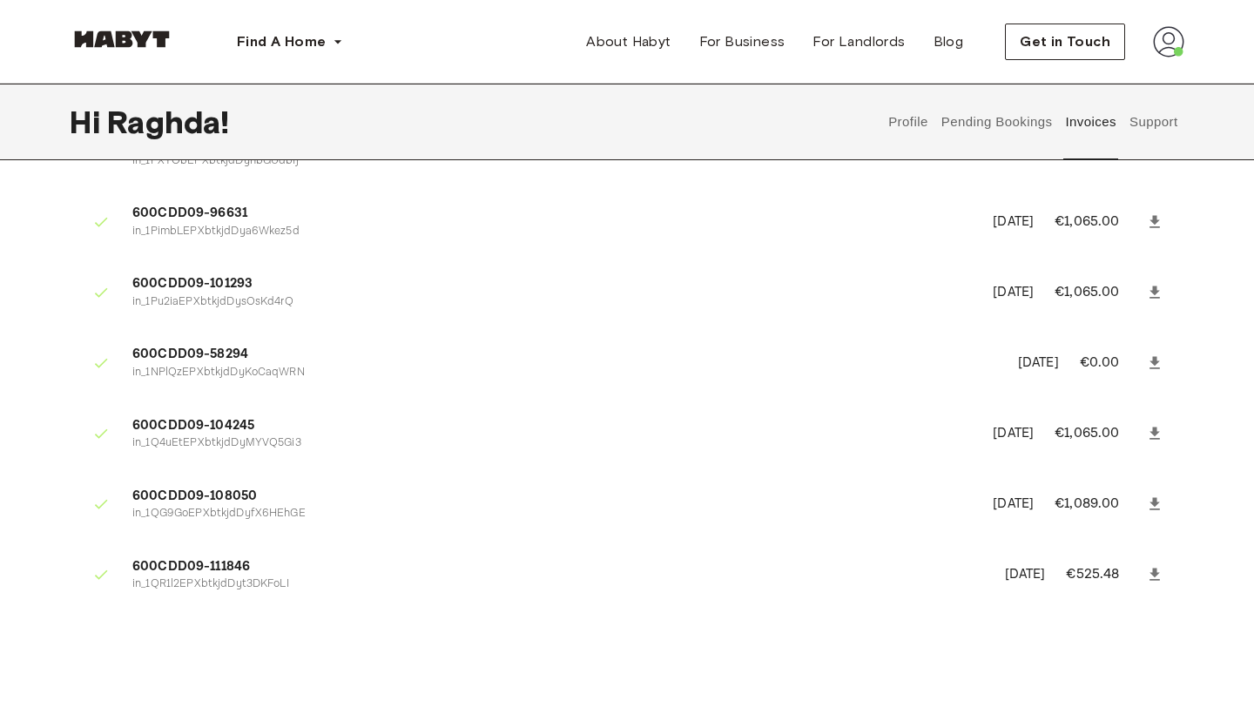
click at [1099, 514] on p "€1,089.00" at bounding box center [1099, 504] width 88 height 21
click at [1090, 501] on p "€1,089.00" at bounding box center [1099, 504] width 88 height 21
click at [993, 501] on p "November 1st, 2024" at bounding box center [1013, 505] width 41 height 20
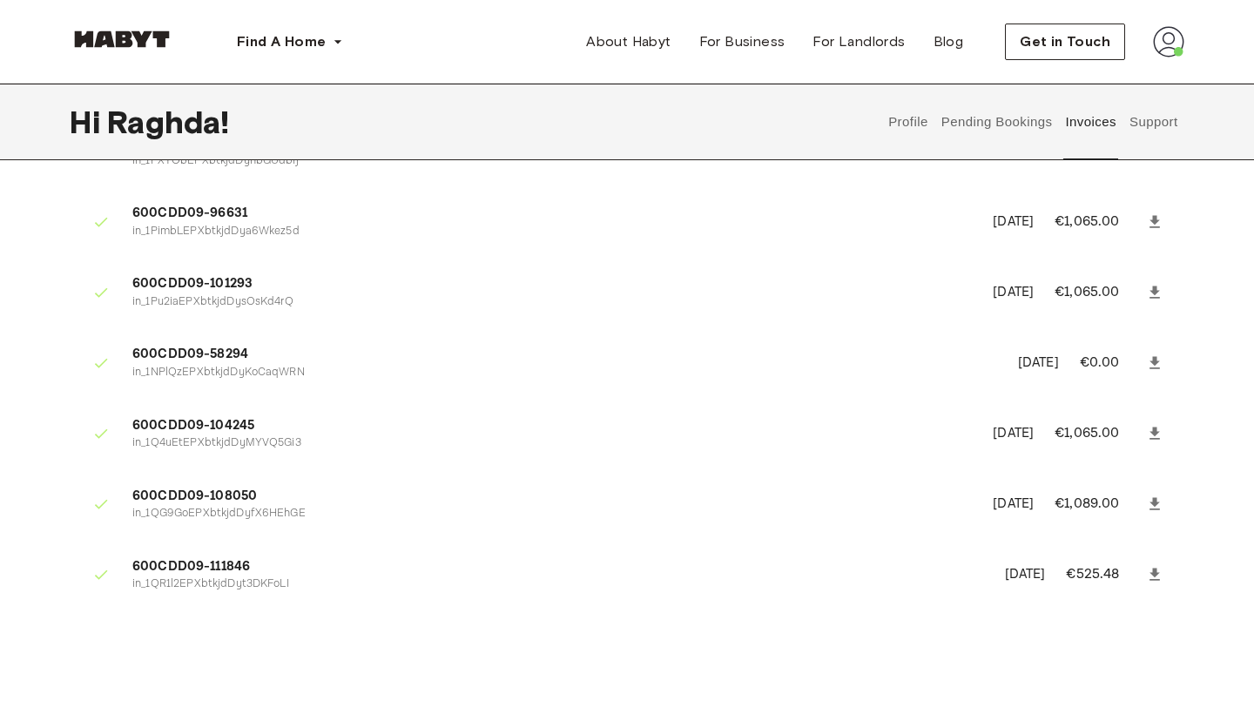
click at [1081, 575] on p "€525.48" at bounding box center [1104, 574] width 77 height 21
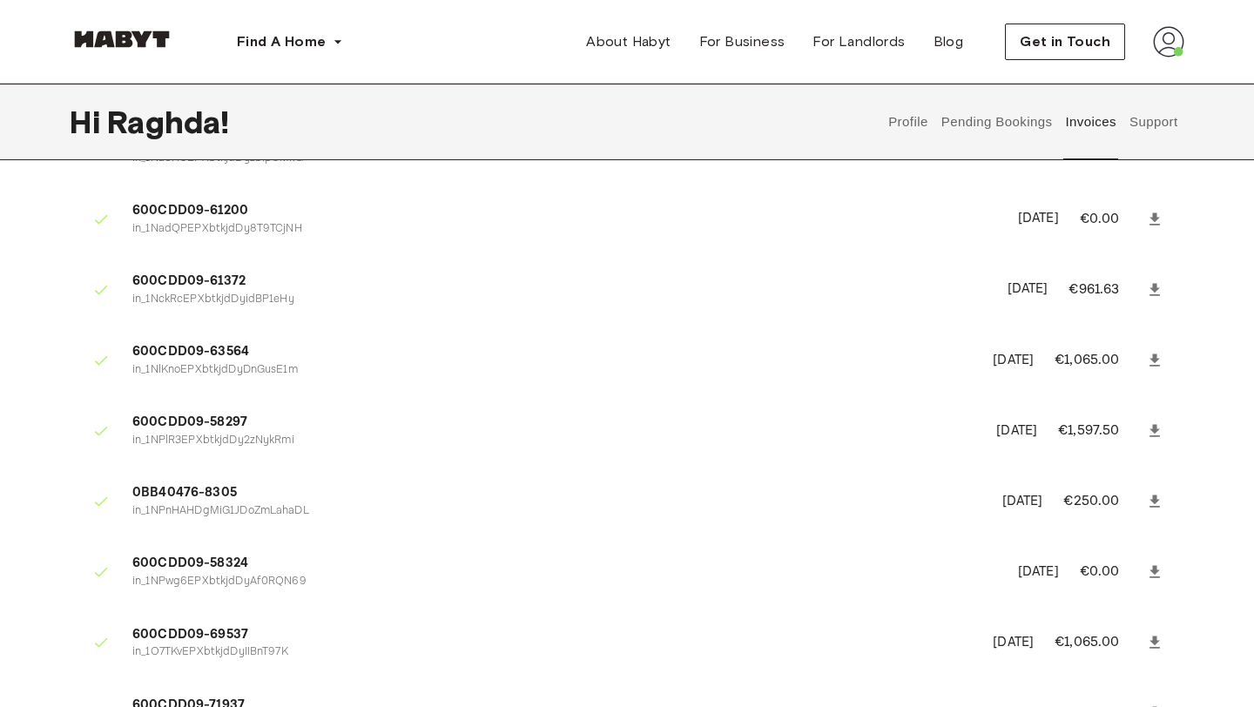
scroll to position [0, 0]
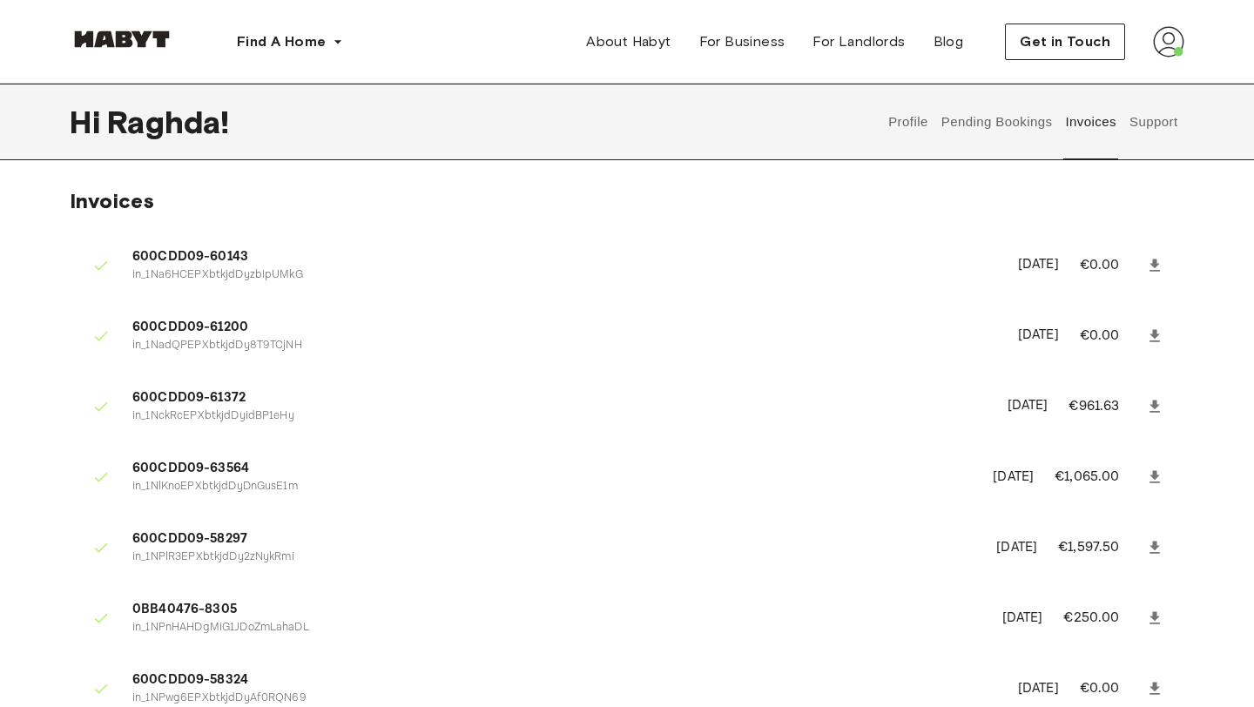
click at [906, 118] on button "Profile" at bounding box center [909, 122] width 44 height 77
click at [918, 122] on button "Profile" at bounding box center [909, 122] width 44 height 77
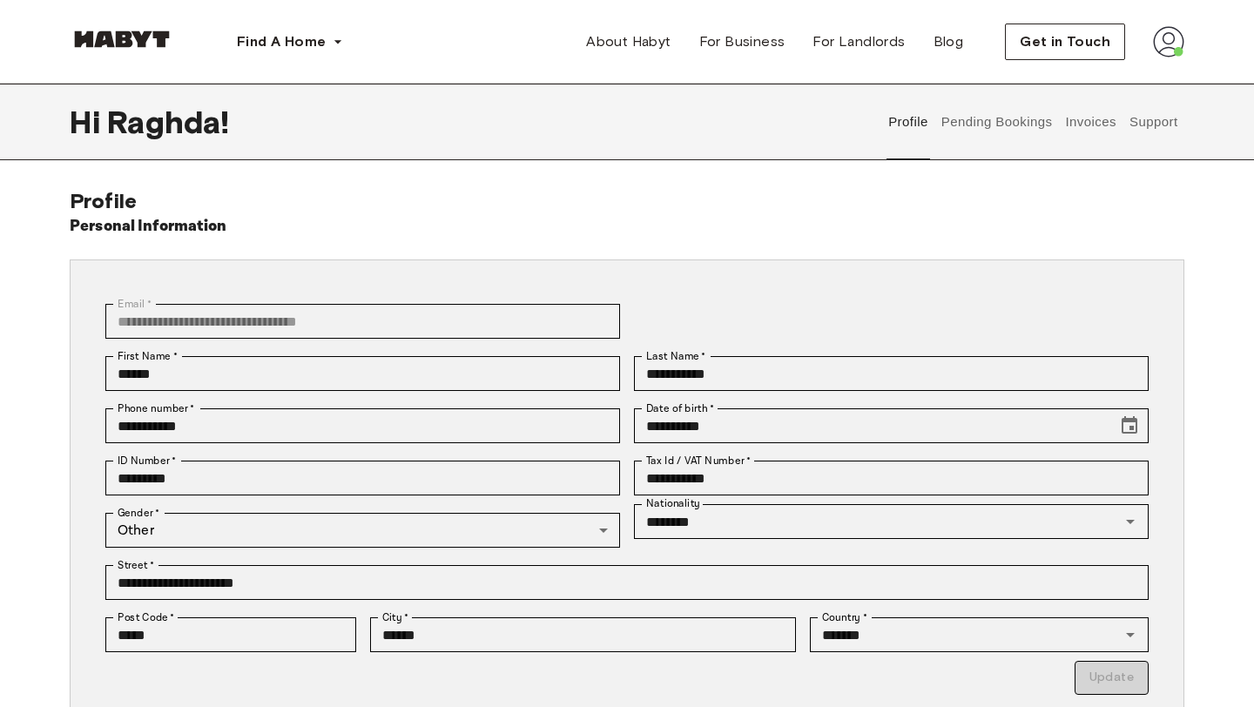
click at [961, 124] on button "Pending Bookings" at bounding box center [997, 122] width 116 height 77
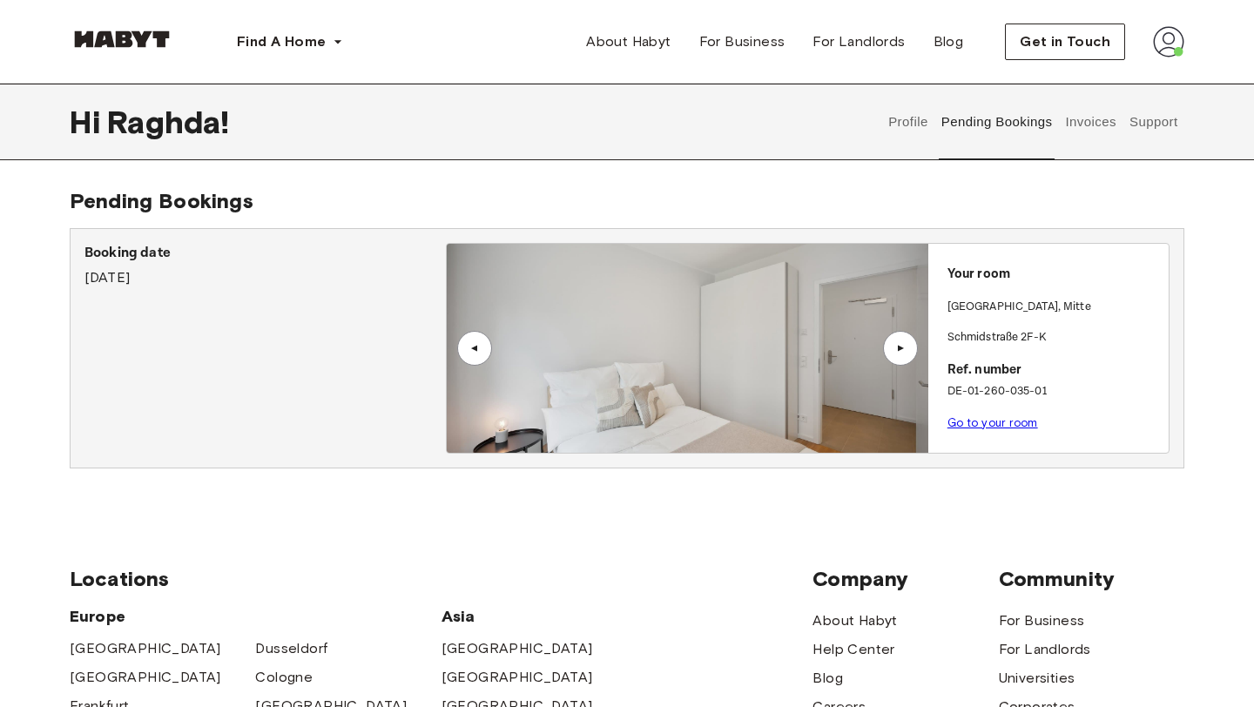
click at [1054, 127] on button "Pending Bookings" at bounding box center [997, 122] width 116 height 77
click at [908, 347] on div "▲" at bounding box center [900, 348] width 17 height 10
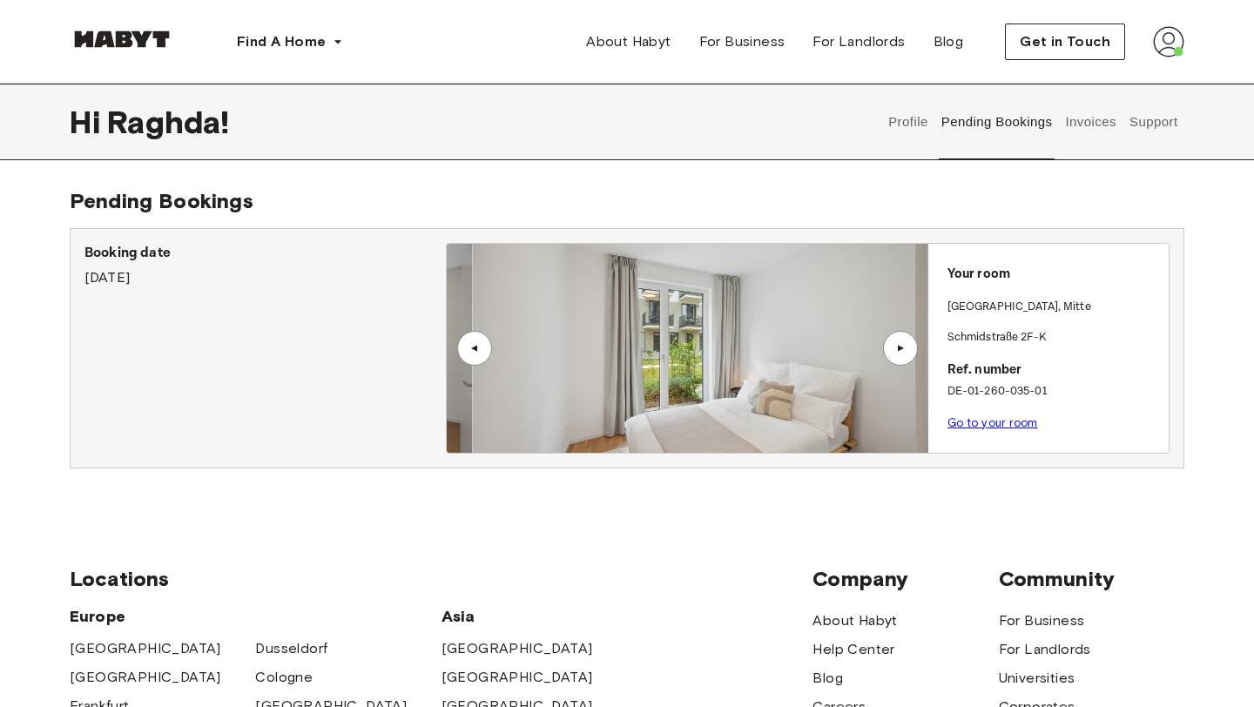
click at [908, 347] on div "▲" at bounding box center [900, 348] width 17 height 10
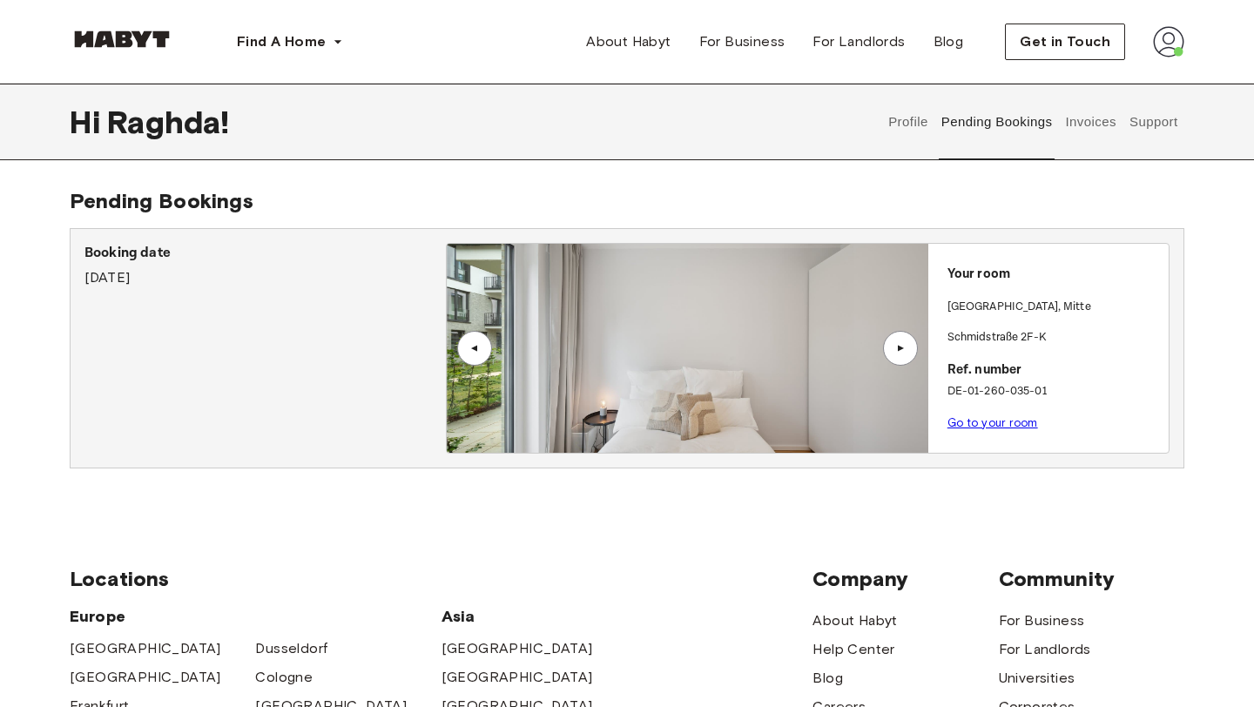
click at [484, 352] on div "▲" at bounding box center [474, 348] width 35 height 35
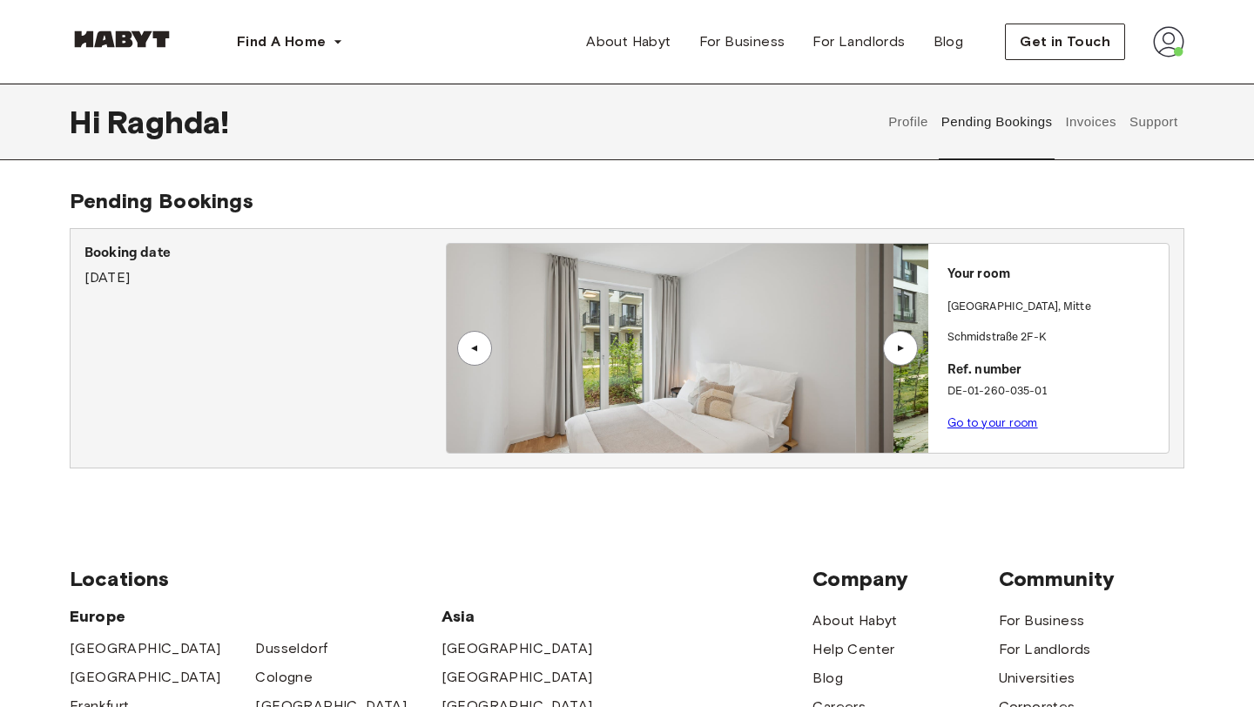
click at [484, 352] on div "▲" at bounding box center [474, 348] width 35 height 35
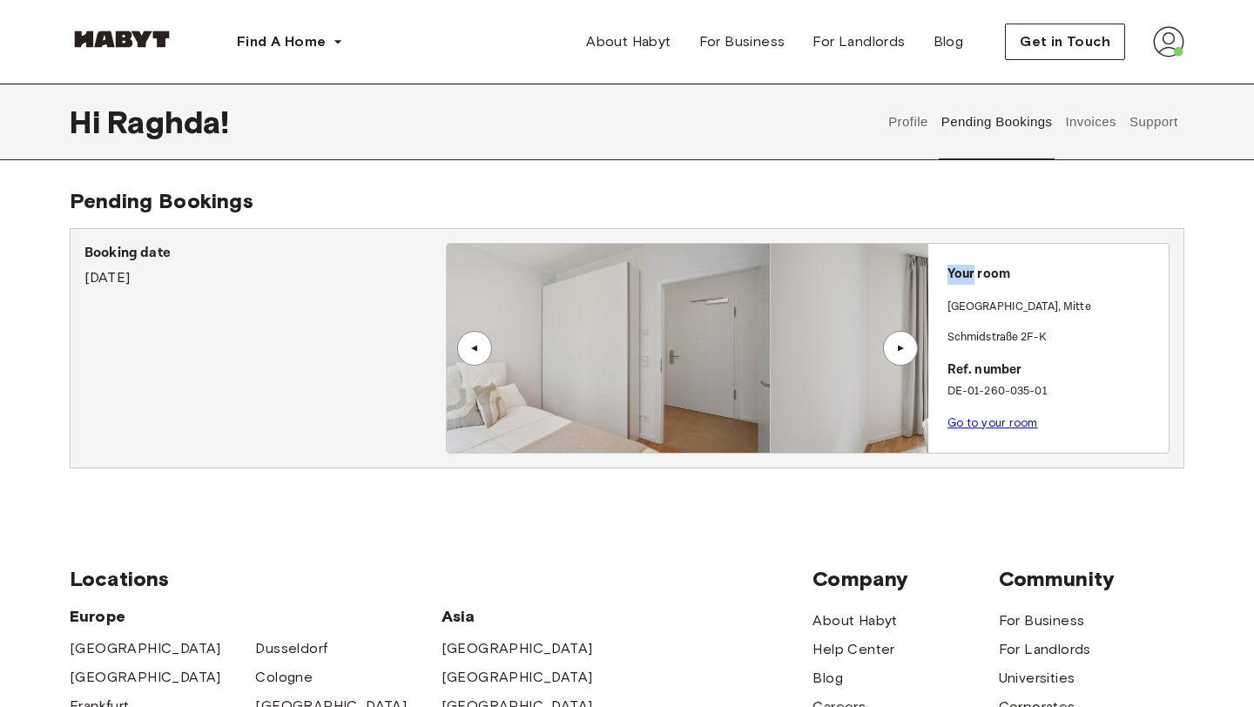
click at [484, 352] on div "▲" at bounding box center [474, 348] width 35 height 35
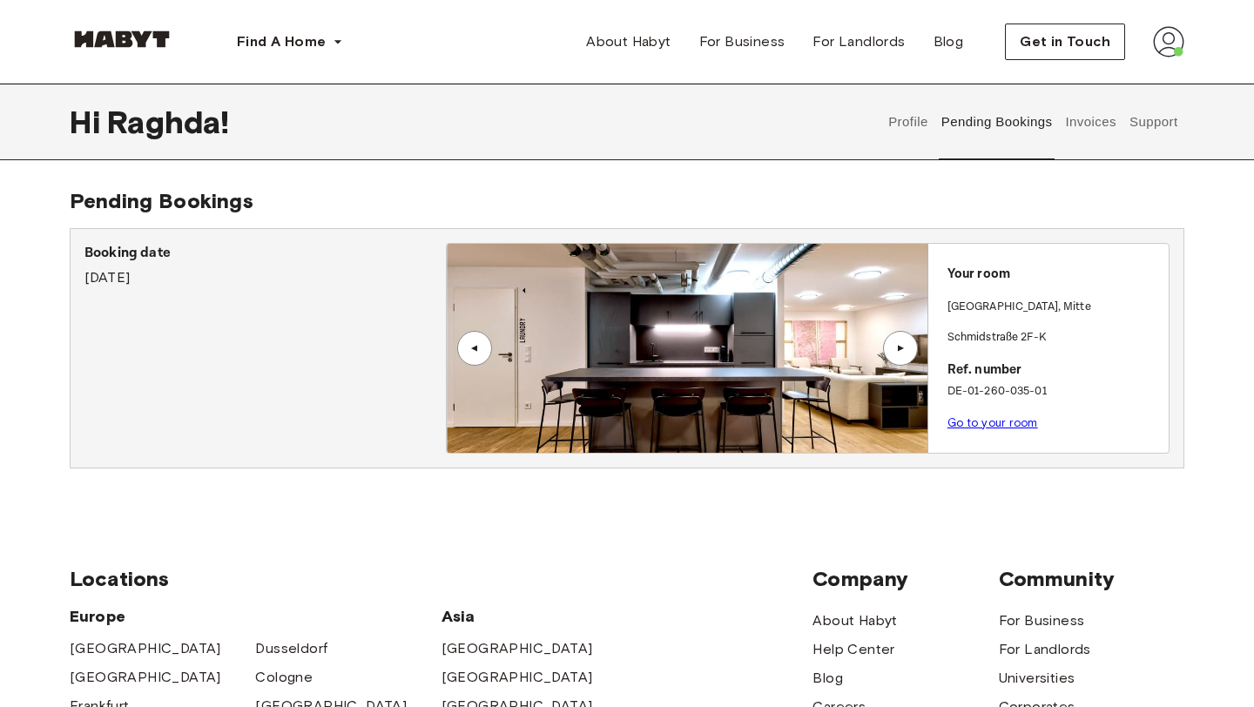
click at [909, 348] on div "▲" at bounding box center [900, 348] width 35 height 35
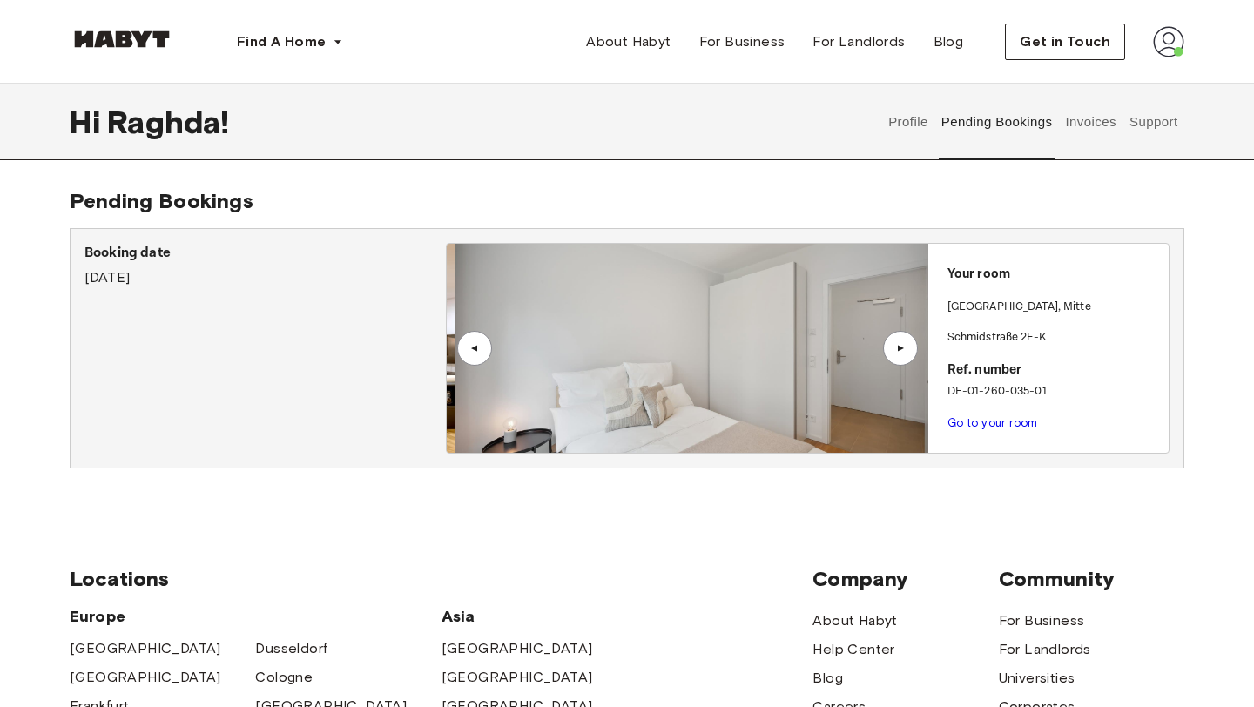
click at [909, 348] on div "▲" at bounding box center [900, 348] width 35 height 35
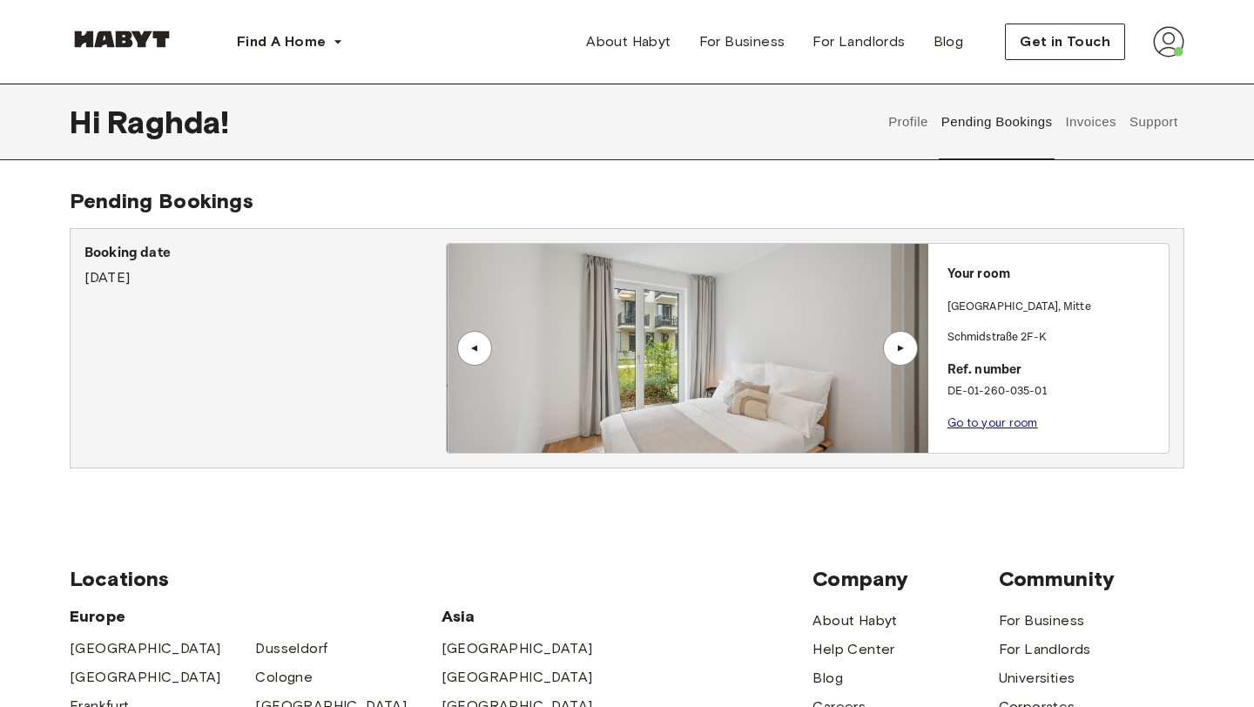
click at [909, 348] on div "▲" at bounding box center [900, 348] width 35 height 35
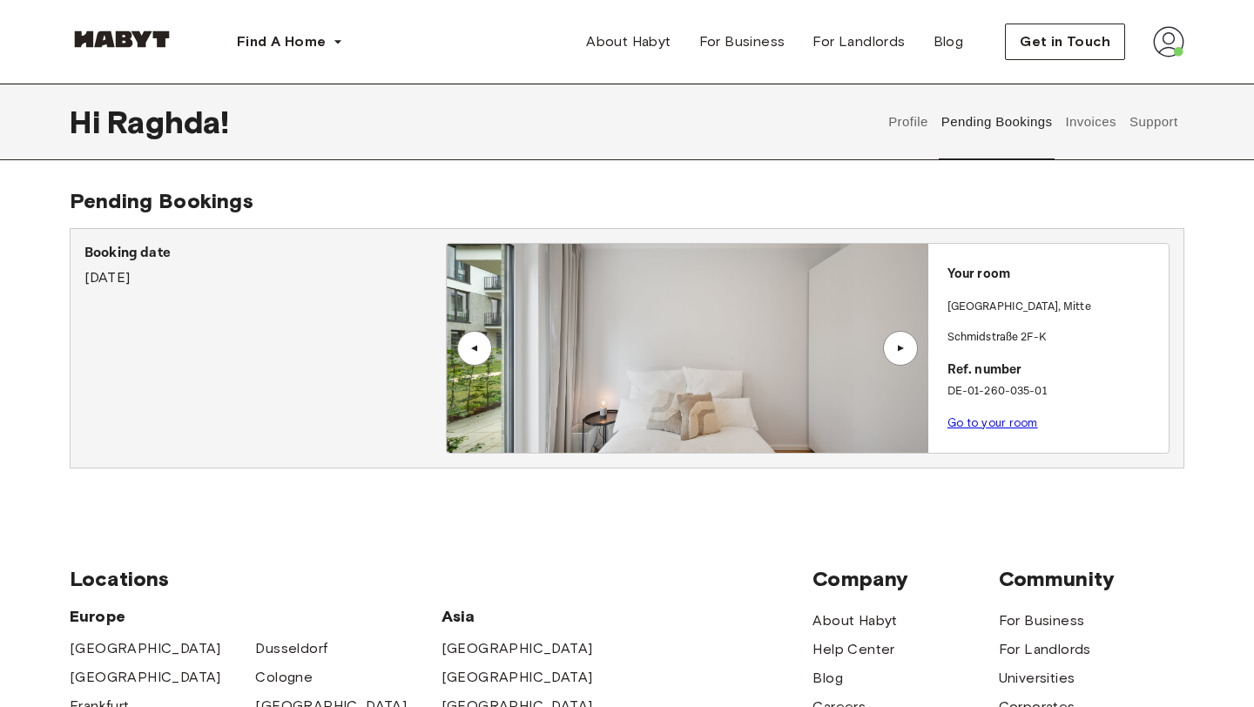
click at [1018, 416] on link "Go to your room" at bounding box center [993, 422] width 91 height 13
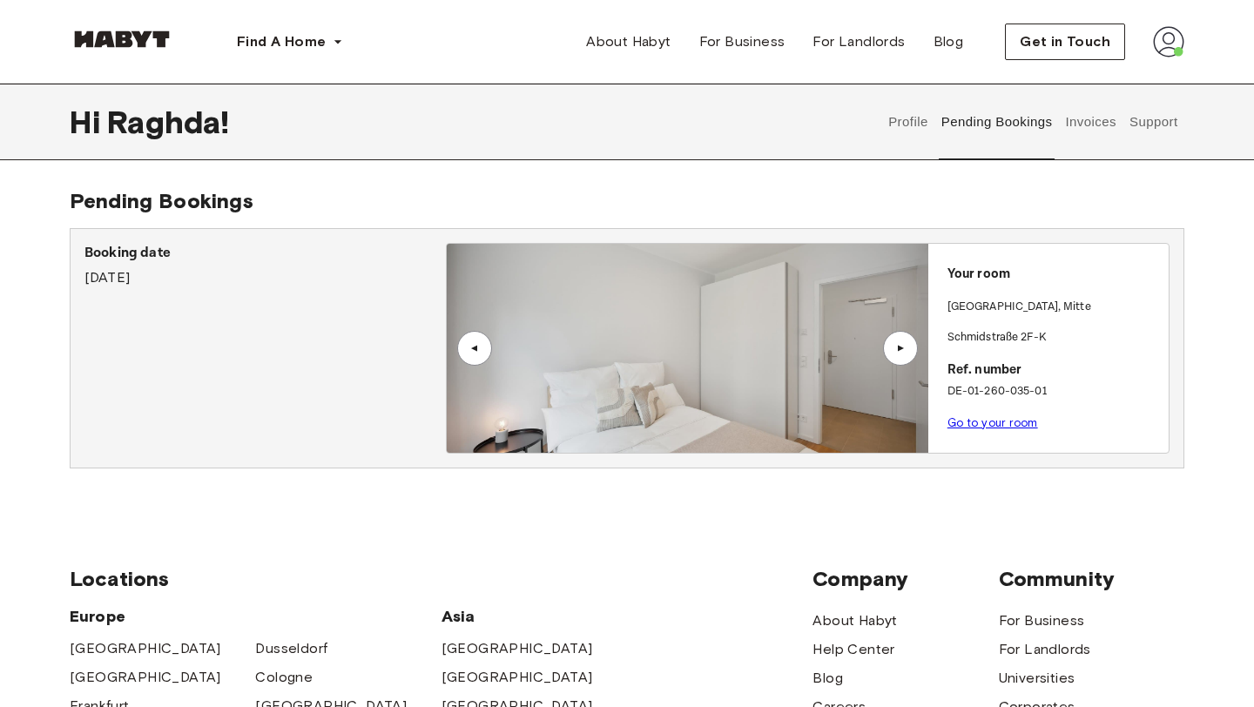
click at [1004, 419] on link "Go to your room" at bounding box center [993, 422] width 91 height 13
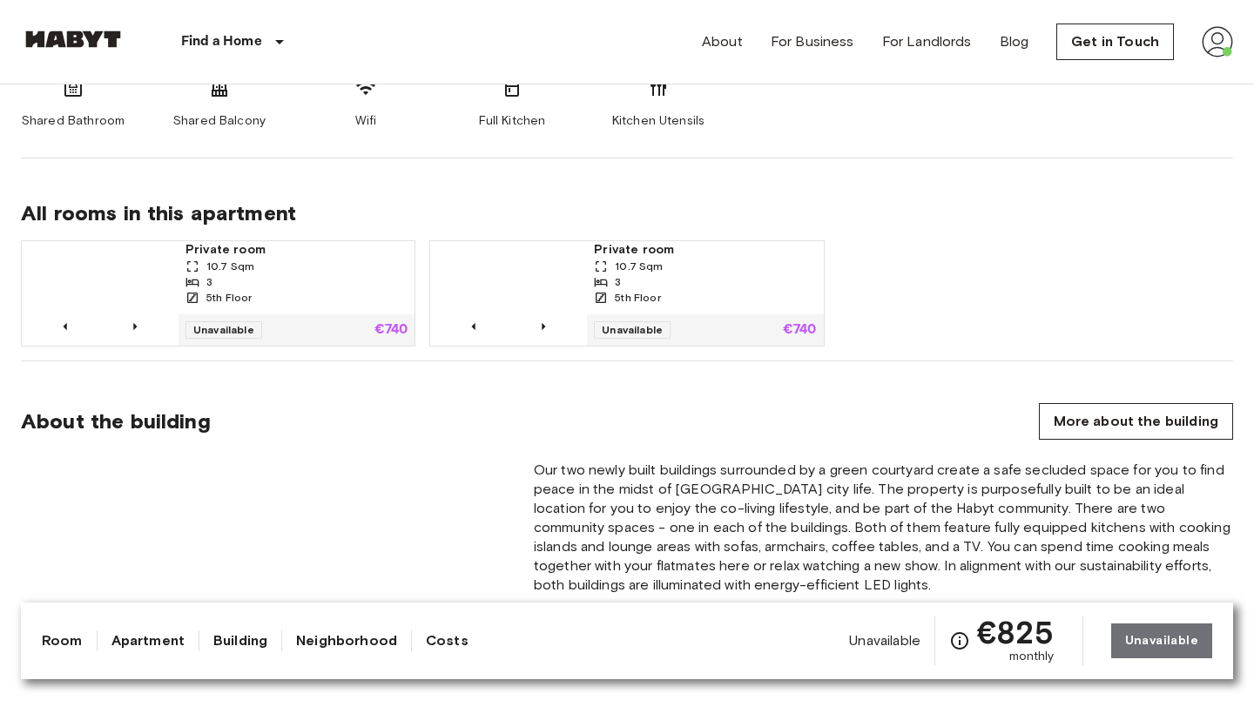
scroll to position [1056, 0]
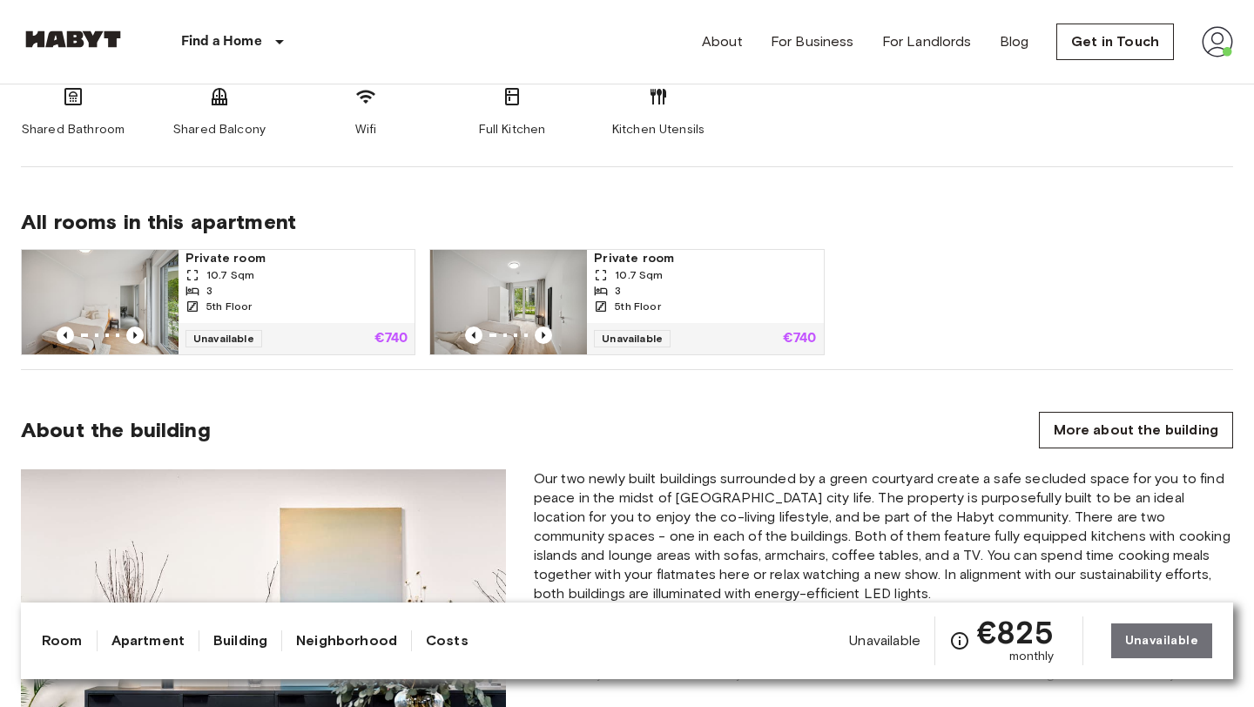
click at [334, 303] on div "5th Floor" at bounding box center [297, 307] width 222 height 16
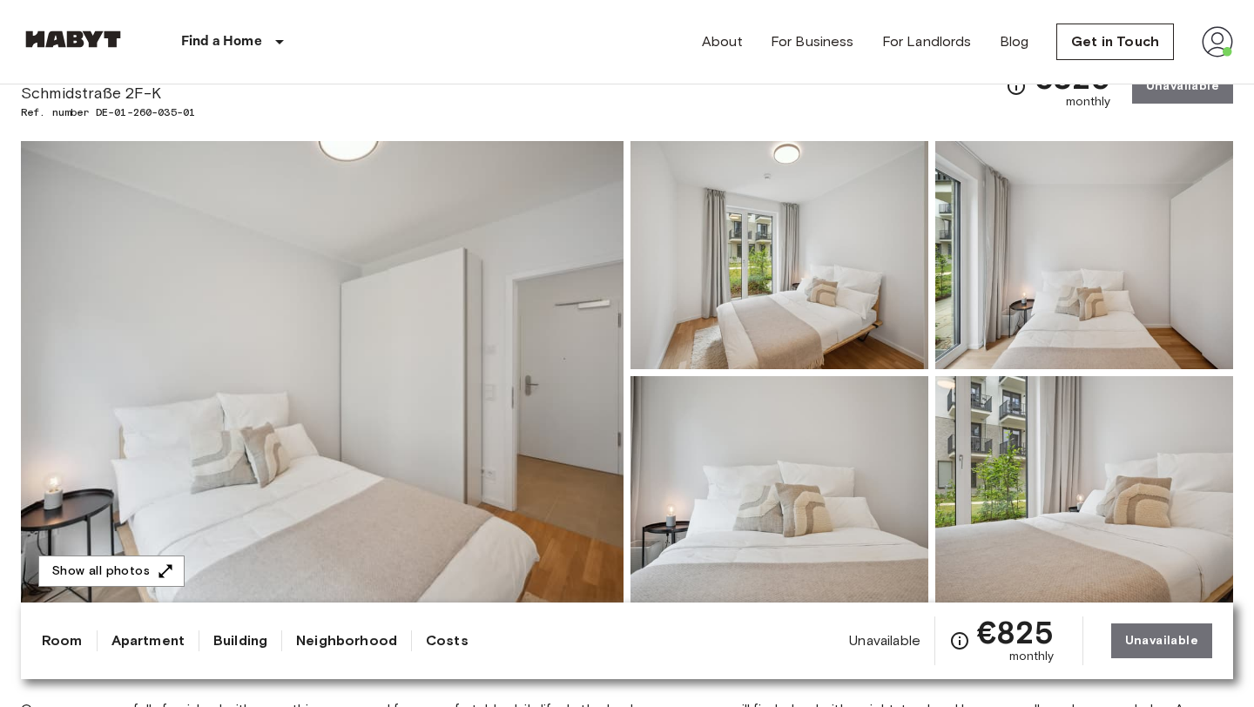
scroll to position [0, 0]
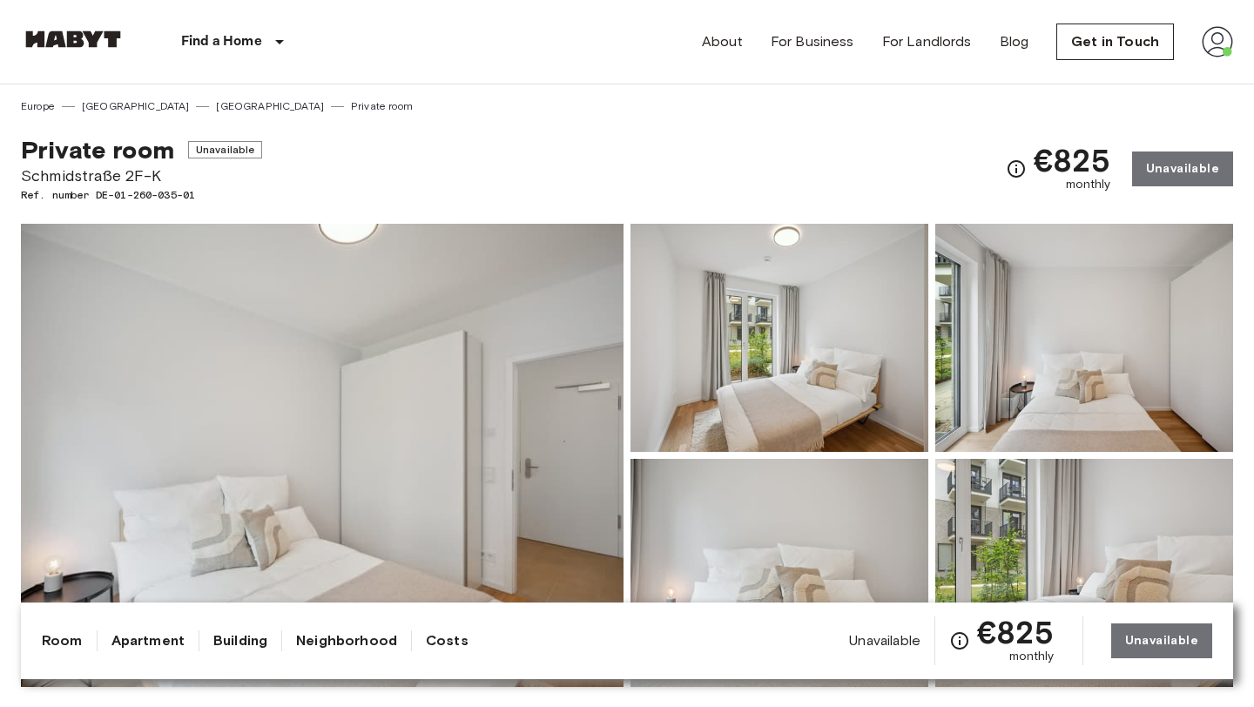
click at [134, 201] on span "Ref. number DE-01-260-035-01" at bounding box center [141, 195] width 241 height 16
click at [128, 172] on span "Schmidstraße 2F-K" at bounding box center [141, 176] width 241 height 23
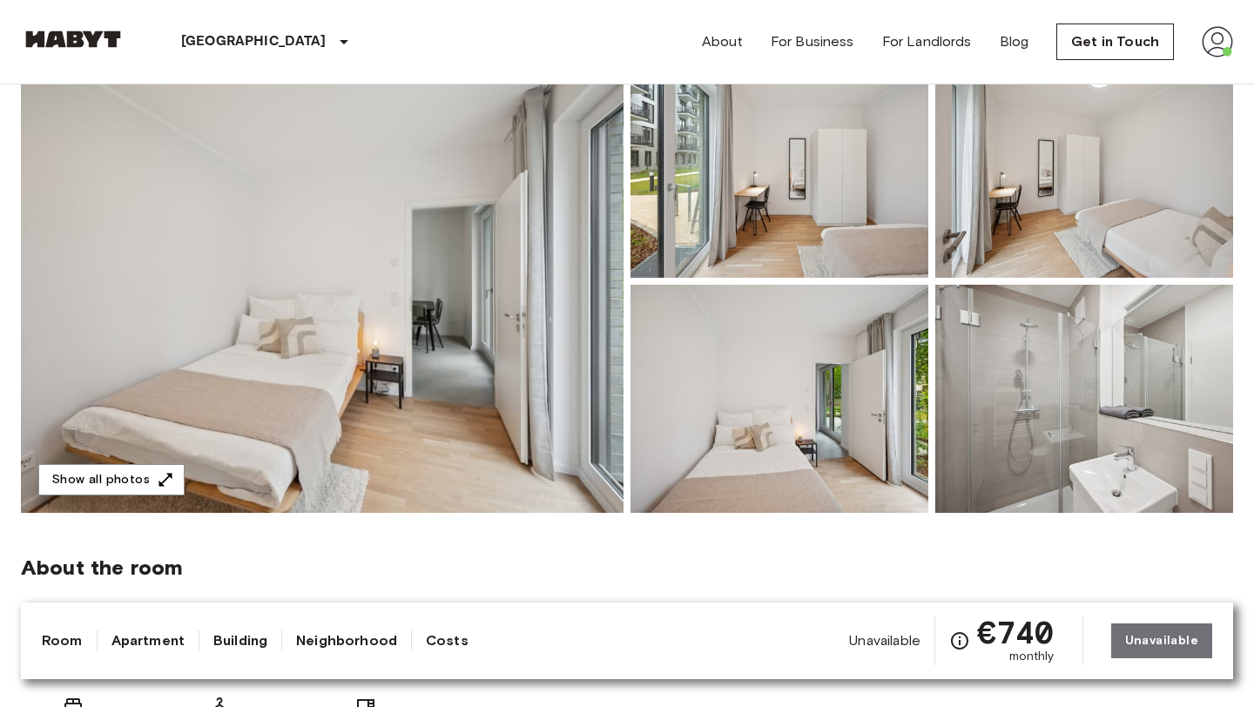
scroll to position [158, 0]
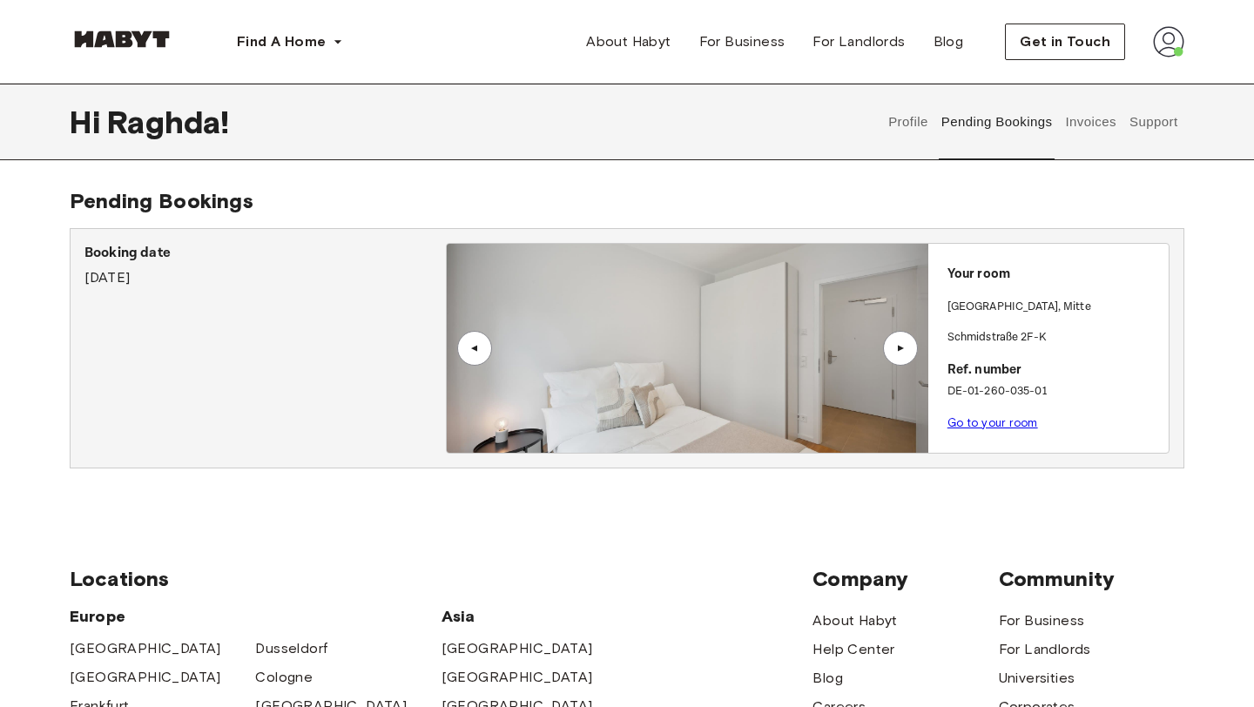
click at [980, 423] on link "Go to your room" at bounding box center [993, 422] width 91 height 13
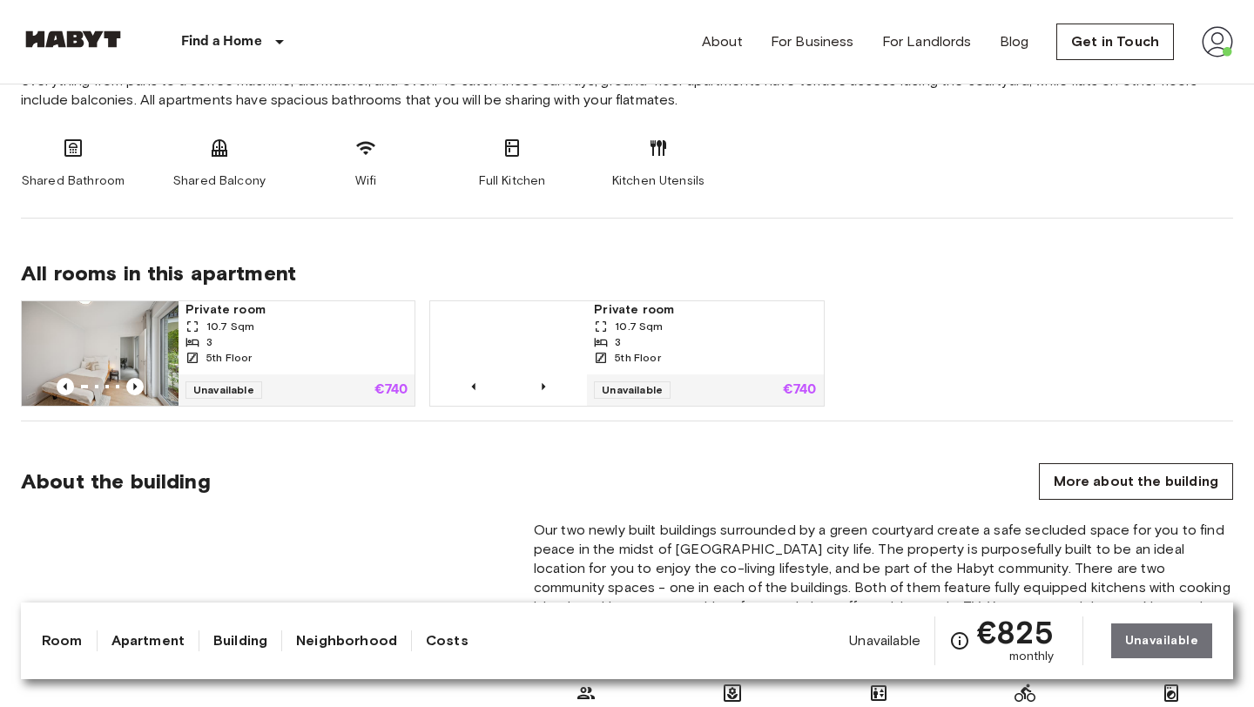
scroll to position [993, 0]
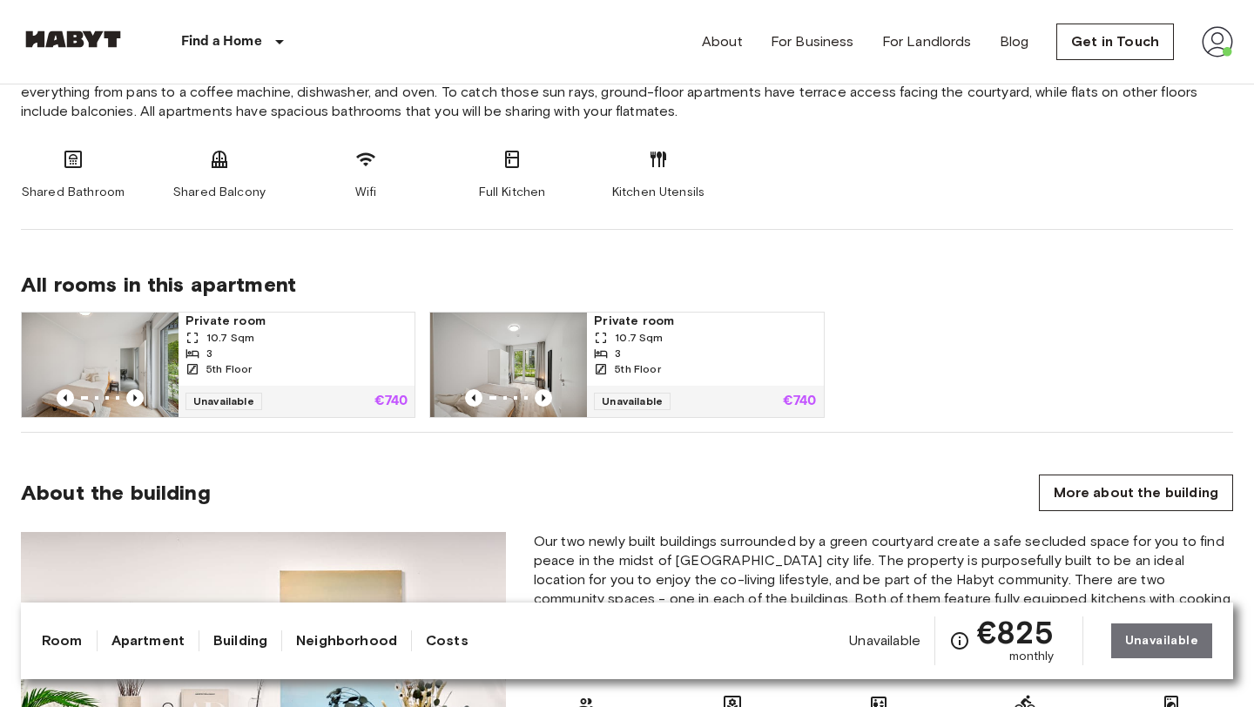
click at [717, 357] on div "3" at bounding box center [705, 354] width 222 height 16
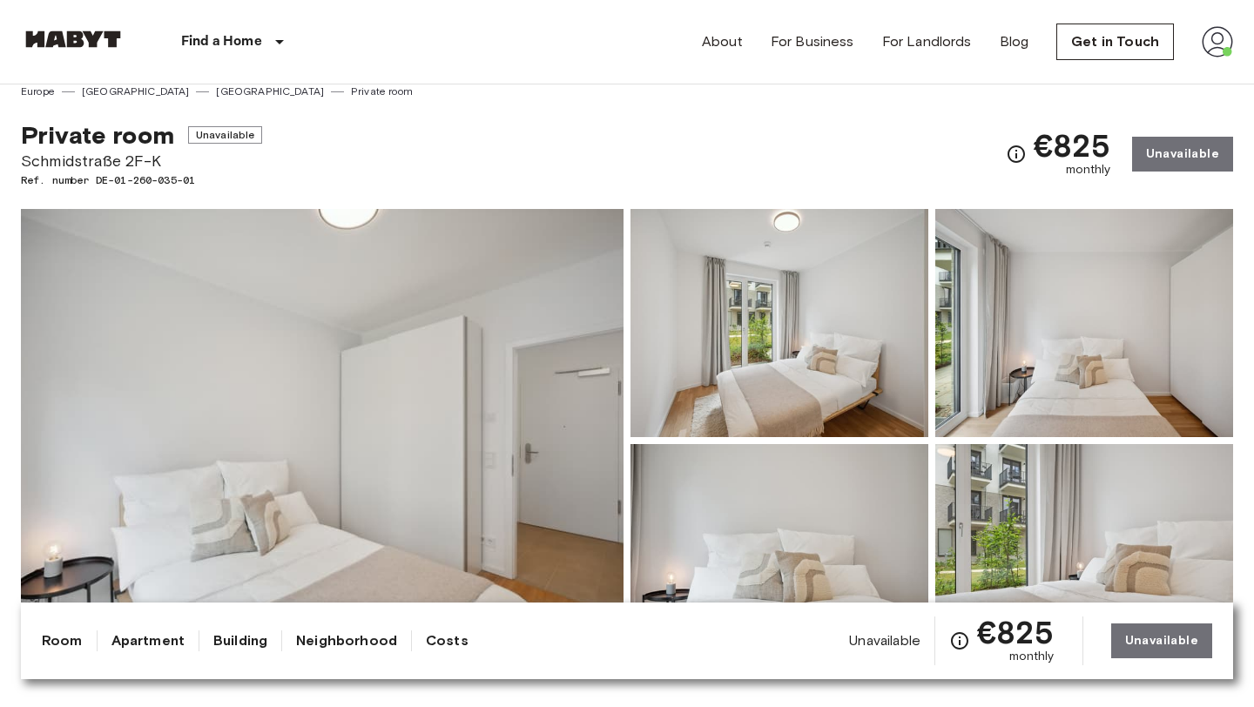
scroll to position [0, 0]
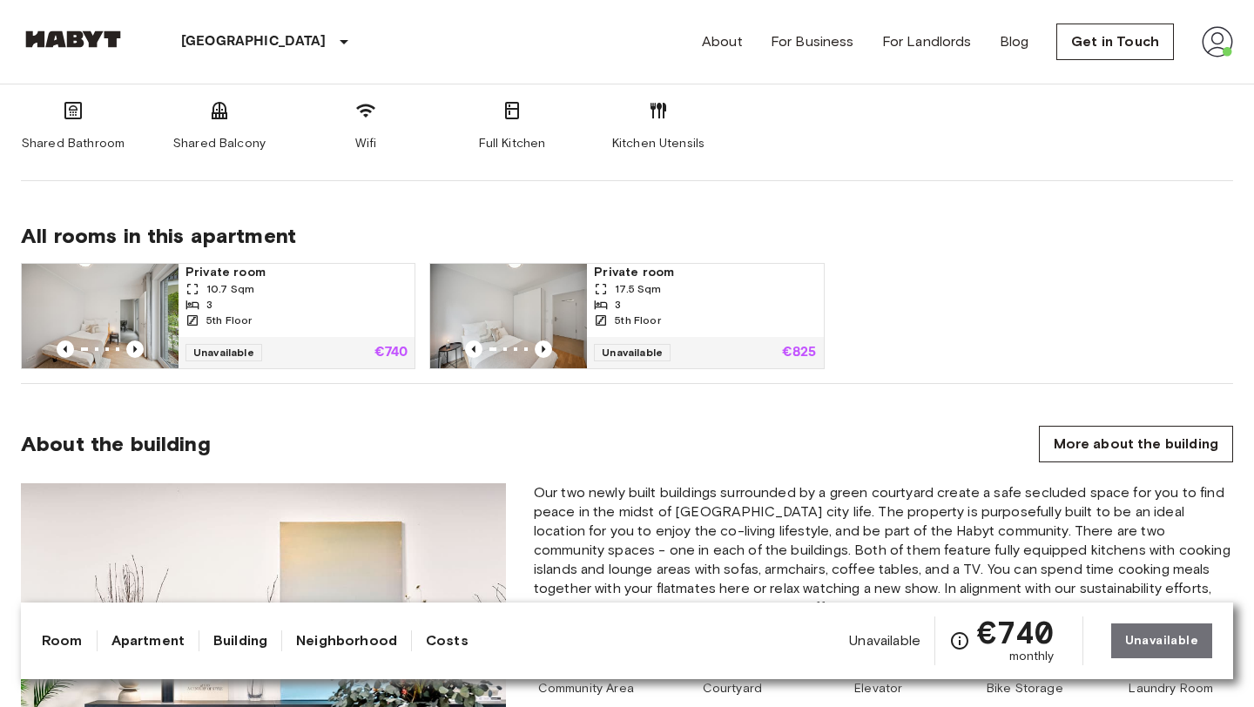
scroll to position [697, 0]
